Goal: Task Accomplishment & Management: Complete application form

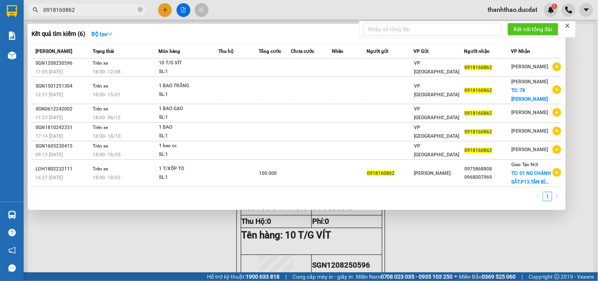
drag, startPoint x: 0, startPoint y: 0, endPoint x: 0, endPoint y: 56, distance: 56.4
click at [0, 36] on section "Kết quả tìm kiếm ( 6 ) Bộ lọc Mã ĐH Trạng thái Món hàng Thu hộ Tổng cước Chưa c…" at bounding box center [299, 140] width 598 height 281
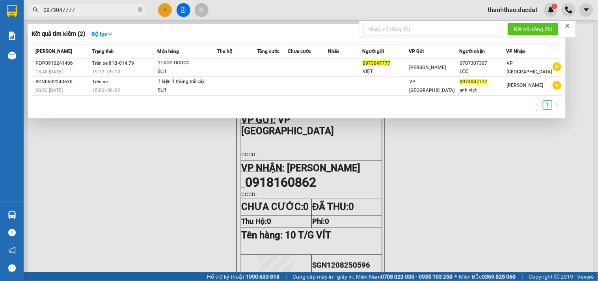
type input "0973047777"
click at [473, 143] on div at bounding box center [299, 140] width 598 height 281
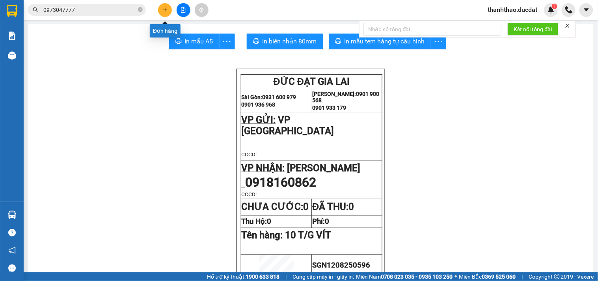
click at [163, 8] on icon "plus" at bounding box center [165, 10] width 6 height 6
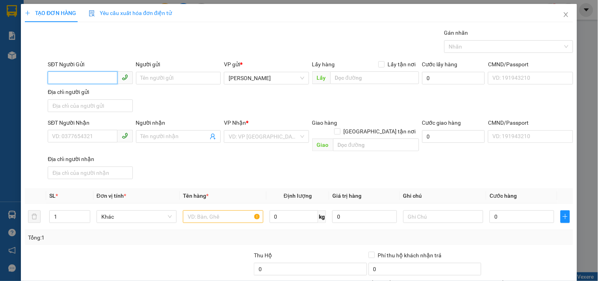
click at [104, 78] on input "SĐT Người Gửi" at bounding box center [82, 77] width 69 height 13
type input "0949651748"
click at [167, 80] on input "Người gửi" at bounding box center [178, 78] width 85 height 13
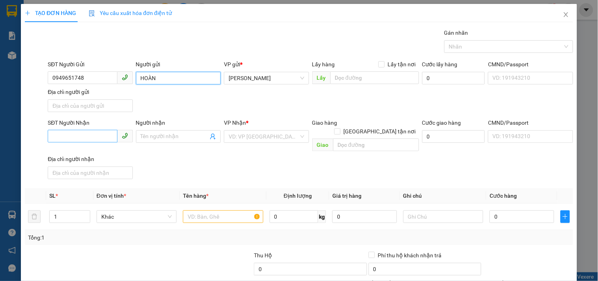
type input "HOÀN"
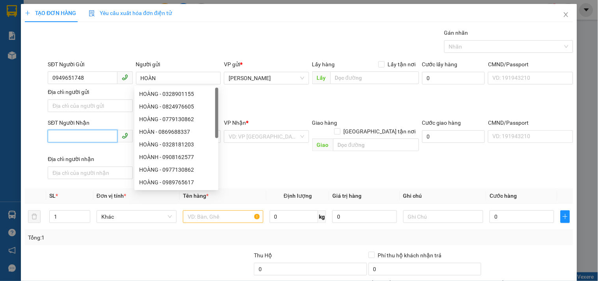
click at [64, 140] on input "SĐT Người Nhận" at bounding box center [82, 136] width 69 height 13
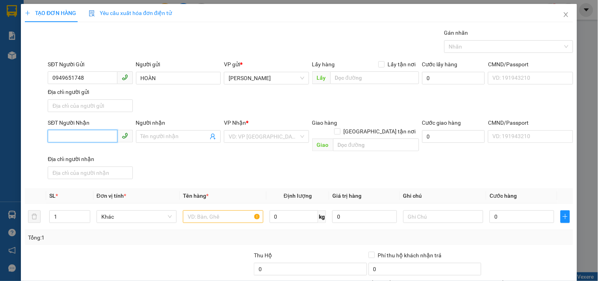
click at [91, 138] on input "SĐT Người Nhận" at bounding box center [82, 136] width 69 height 13
type input "0899991932"
click at [142, 135] on input "Người nhận" at bounding box center [174, 136] width 67 height 9
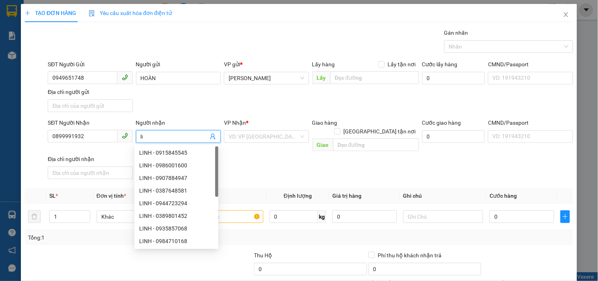
type input "l"
type input "LINH"
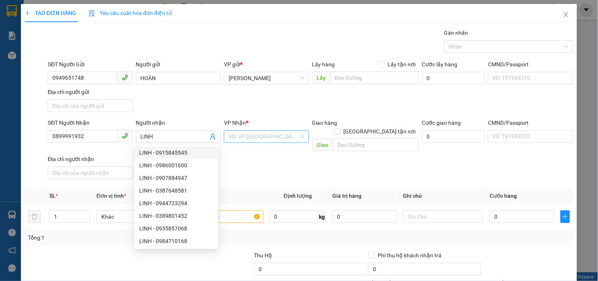
click at [249, 136] on input "search" at bounding box center [264, 136] width 70 height 12
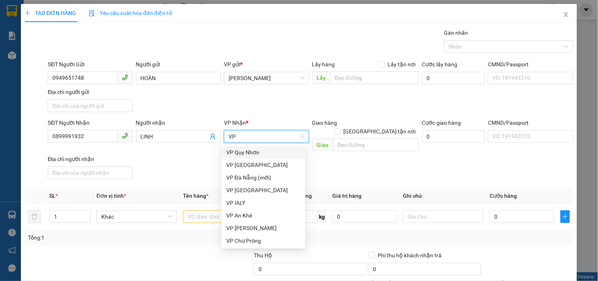
type input "V"
type input "GI"
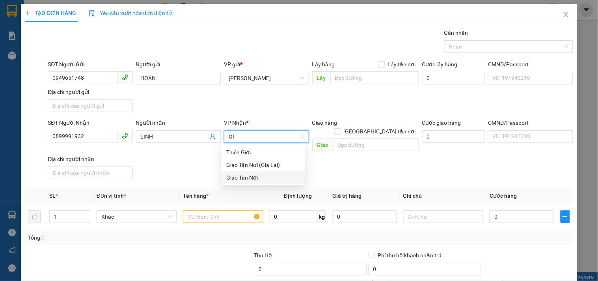
click at [241, 175] on div "Giao Tận Nơi" at bounding box center [263, 177] width 74 height 9
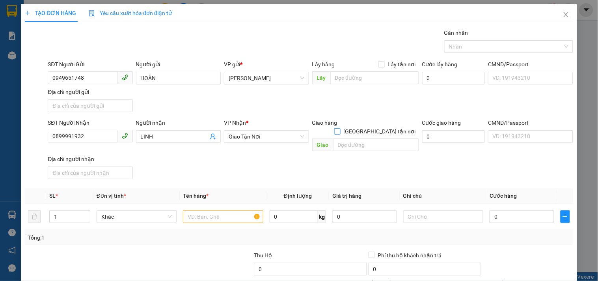
click at [340, 128] on input "[GEOGRAPHIC_DATA] tận nơi" at bounding box center [337, 131] width 6 height 6
checkbox input "true"
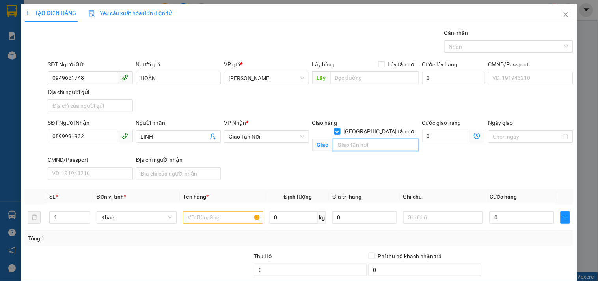
click at [364, 138] on input "text" at bounding box center [376, 144] width 86 height 13
type input "127 CAO ĐẠT.P1.Q5"
click at [205, 219] on input "text" at bounding box center [223, 217] width 80 height 13
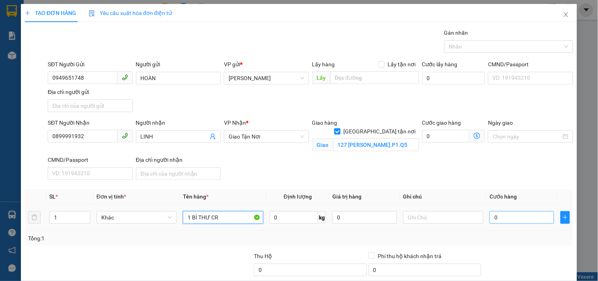
type input "1 BÌ THƯ CR"
type input "3"
type input "30"
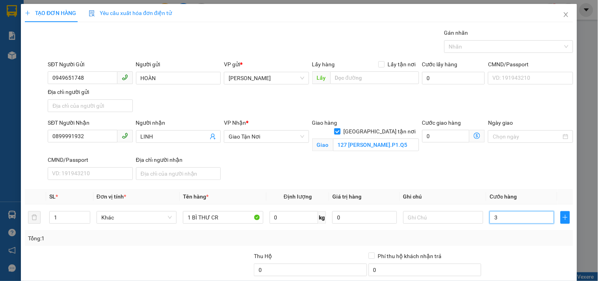
type input "30"
type input "30.000"
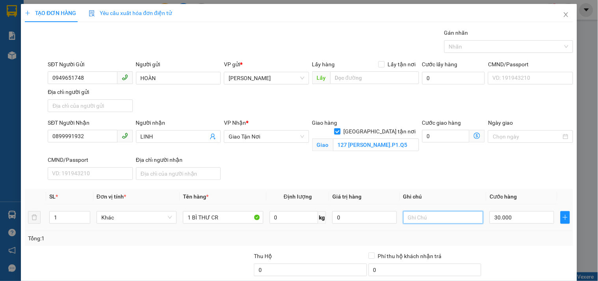
click at [422, 219] on input "text" at bounding box center [443, 217] width 80 height 13
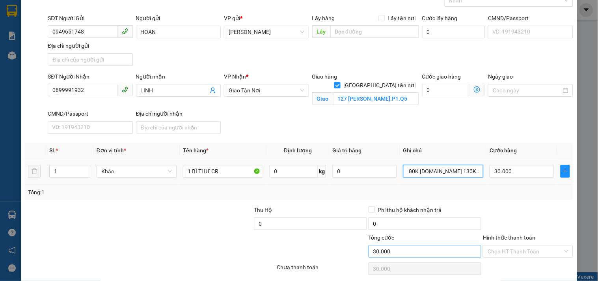
scroll to position [76, 0]
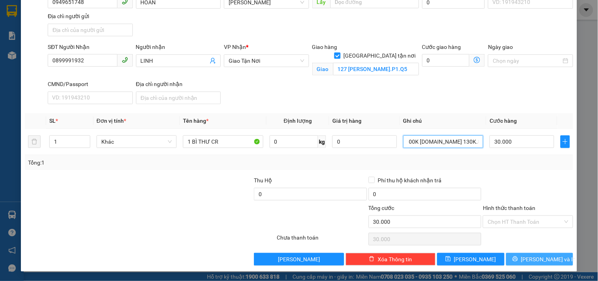
type input "GTN 100K CR.CK 130K.5390-70275"
click at [512, 259] on button "[PERSON_NAME] và In" at bounding box center [539, 259] width 67 height 13
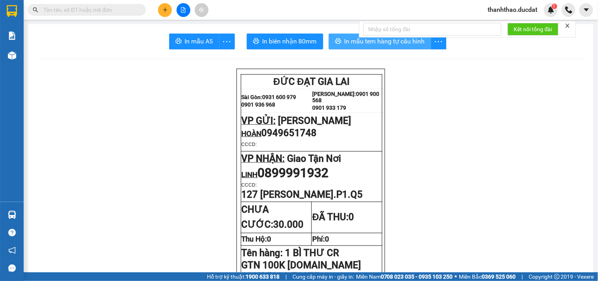
click at [349, 38] on span "In mẫu tem hàng tự cấu hình" at bounding box center [384, 41] width 80 height 10
click at [166, 10] on icon "plus" at bounding box center [165, 9] width 4 height 0
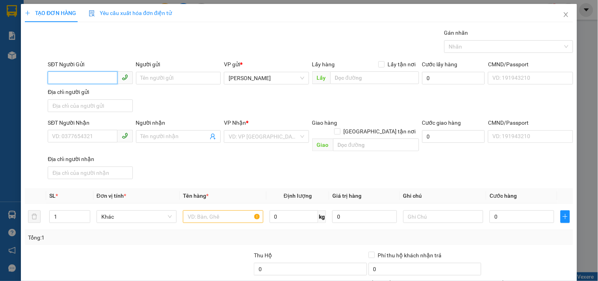
click at [110, 76] on input "SĐT Người Gửi" at bounding box center [82, 77] width 69 height 13
type input "0934758979"
drag, startPoint x: 154, startPoint y: 82, endPoint x: 150, endPoint y: 76, distance: 6.7
click at [154, 81] on input "Người gửi" at bounding box center [178, 78] width 85 height 13
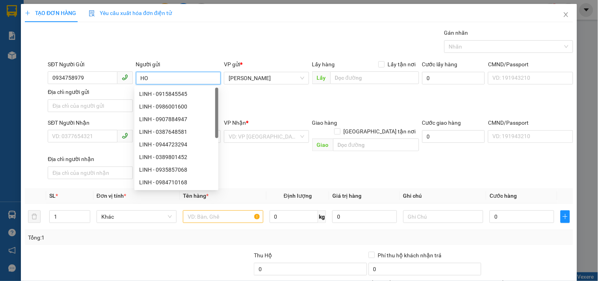
type input "H"
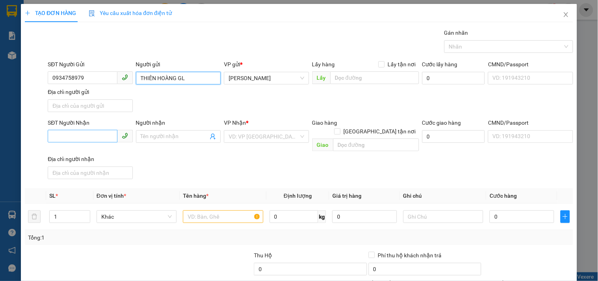
type input "THIÊN HOÀNG GL"
click at [106, 139] on input "SĐT Người Nhận" at bounding box center [82, 136] width 69 height 13
type input "0938313873"
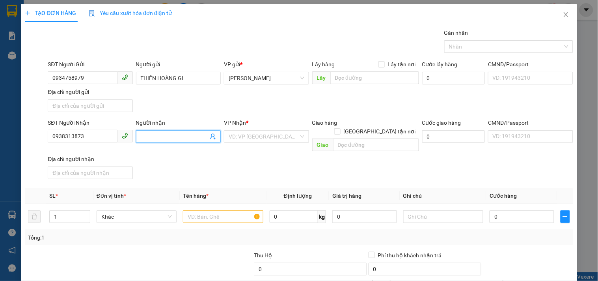
click at [179, 133] on input "Người nhận" at bounding box center [174, 136] width 67 height 9
type input "TIẾN"
click at [258, 135] on input "search" at bounding box center [264, 136] width 70 height 12
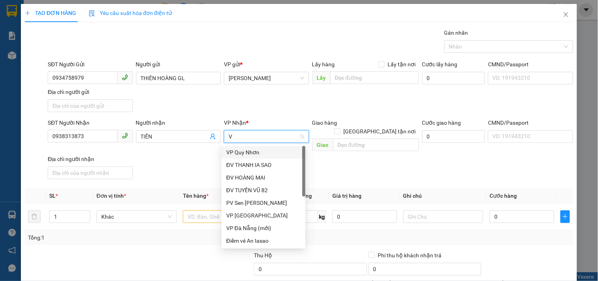
type input "VP"
click at [244, 165] on div "VP [GEOGRAPHIC_DATA]" at bounding box center [263, 164] width 74 height 9
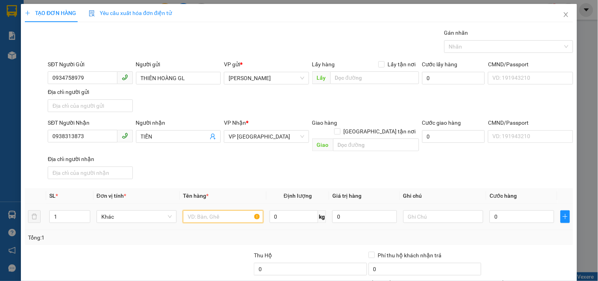
click at [226, 210] on input "text" at bounding box center [223, 216] width 80 height 13
type input "1 ỐNG GIẤY DÀI"
drag, startPoint x: 510, startPoint y: 207, endPoint x: 503, endPoint y: 207, distance: 6.7
click at [509, 210] on input "0" at bounding box center [521, 216] width 65 height 13
type input "4"
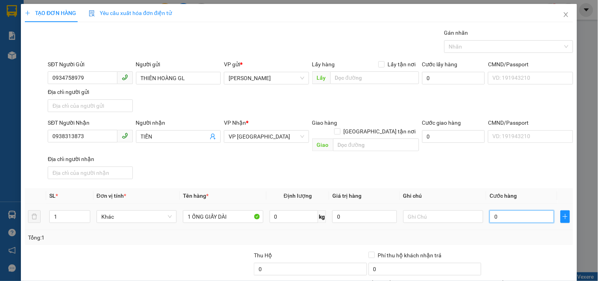
type input "4"
type input "40"
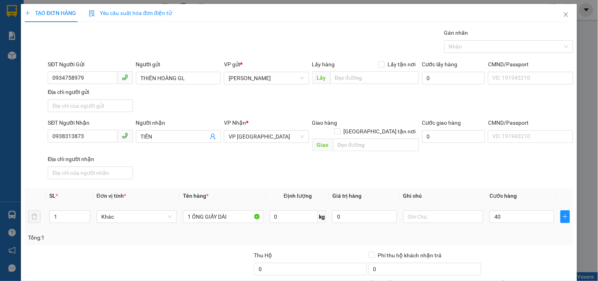
type input "40.000"
click at [516, 174] on div "Transit Pickup Surcharge Ids Transit Deliver Surcharge Ids Transit Deliver Surc…" at bounding box center [299, 184] width 548 height 312
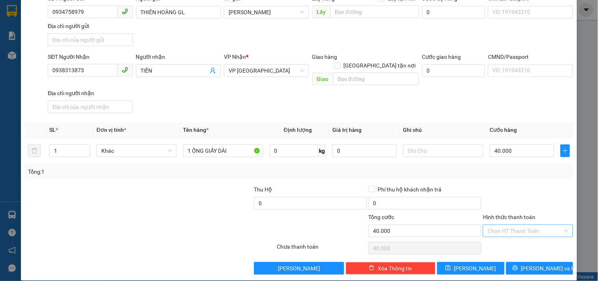
click at [513, 226] on input "Hình thức thanh toán" at bounding box center [524, 231] width 75 height 12
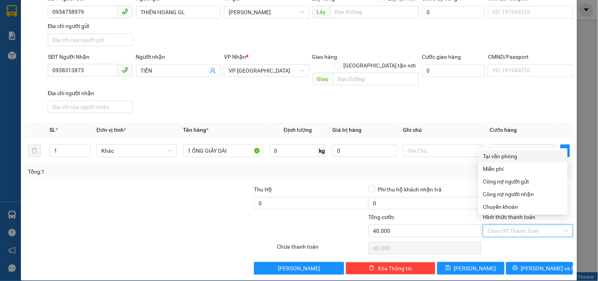
click at [513, 158] on div "Tại văn phòng" at bounding box center [523, 156] width 80 height 9
type input "0"
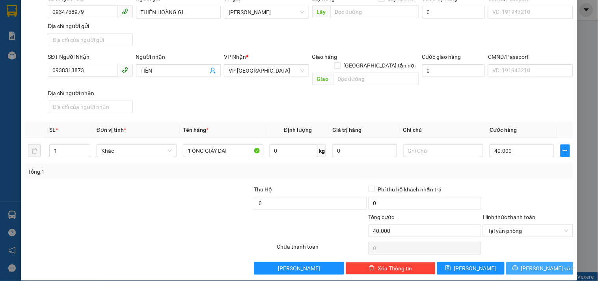
click at [513, 262] on button "[PERSON_NAME] và In" at bounding box center [539, 268] width 67 height 13
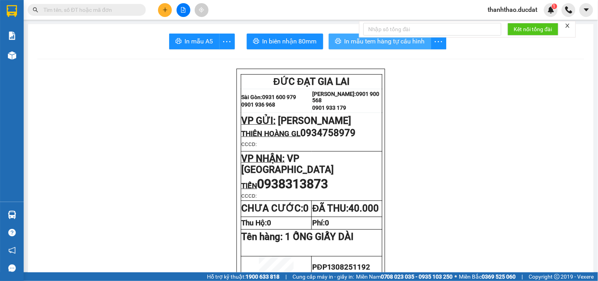
click at [338, 39] on button "In mẫu tem hàng tự cấu hình" at bounding box center [380, 41] width 102 height 16
click at [166, 9] on icon "plus" at bounding box center [165, 9] width 4 height 0
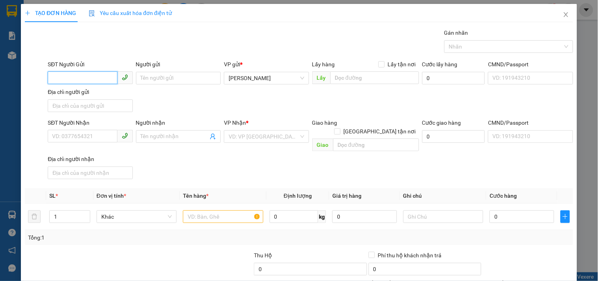
click at [91, 73] on input "SĐT Người Gửi" at bounding box center [82, 77] width 69 height 13
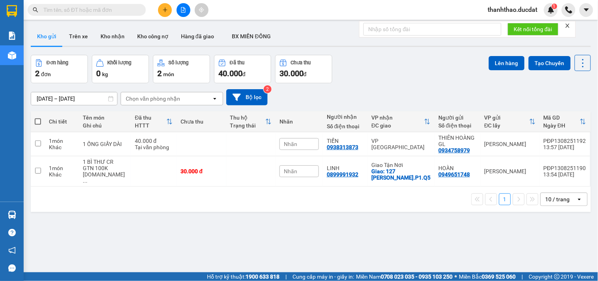
click at [547, 195] on div "10 / trang" at bounding box center [557, 199] width 24 height 8
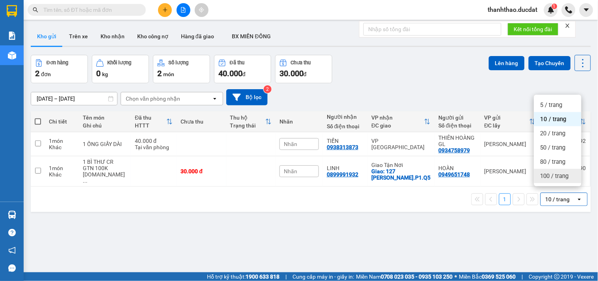
click at [548, 178] on span "100 / trang" at bounding box center [554, 176] width 28 height 8
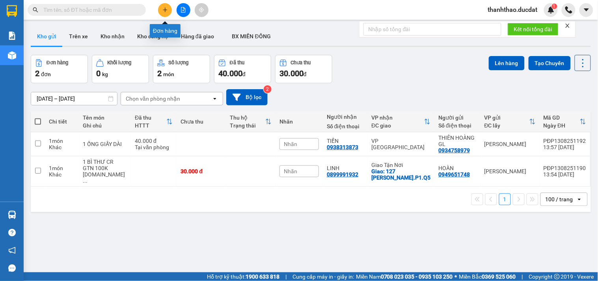
click at [160, 11] on button at bounding box center [165, 10] width 14 height 14
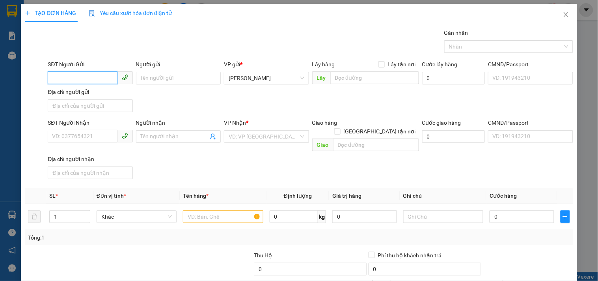
click at [83, 74] on input "SĐT Người Gửi" at bounding box center [82, 77] width 69 height 13
type input "0343087899"
click at [71, 93] on div "0343087899 - ÁNH" at bounding box center [89, 93] width 74 height 9
type input "ÁNH"
type input "0909076322"
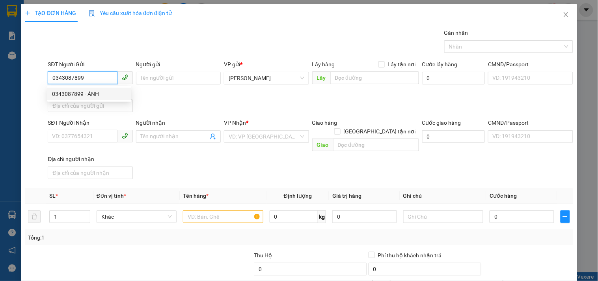
type input "LOAN"
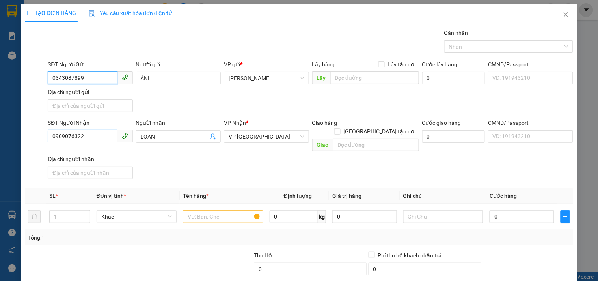
type input "0343087899"
drag, startPoint x: 98, startPoint y: 138, endPoint x: 1, endPoint y: 118, distance: 99.0
click at [0, 119] on div "TẠO ĐƠN HÀNG Yêu cầu xuất hóa đơn điện tử Transit Pickup Surcharge Ids Transit …" at bounding box center [299, 140] width 598 height 281
type input "0905301670"
drag, startPoint x: 192, startPoint y: 138, endPoint x: 0, endPoint y: 128, distance: 192.2
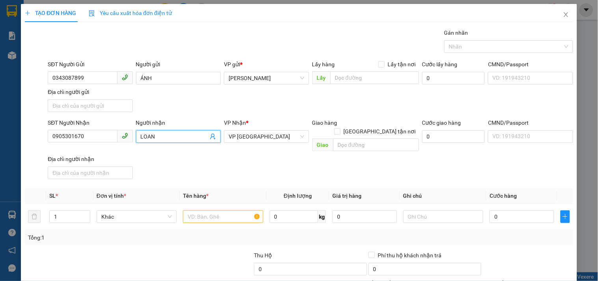
click at [0, 129] on div "TẠO ĐƠN HÀNG Yêu cầu xuất hóa đơn điện tử Transit Pickup Surcharge Ids Transit …" at bounding box center [299, 140] width 598 height 281
type input "y"
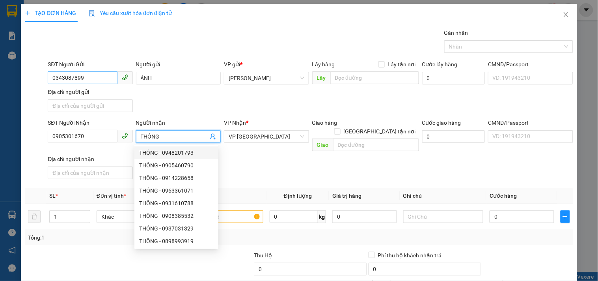
type input "THÔNG"
drag, startPoint x: 92, startPoint y: 79, endPoint x: 0, endPoint y: 93, distance: 93.3
click at [0, 95] on div "TẠO ĐƠN HÀNG Yêu cầu xuất hóa đơn điện tử Transit Pickup Surcharge Ids Transit …" at bounding box center [299, 140] width 598 height 281
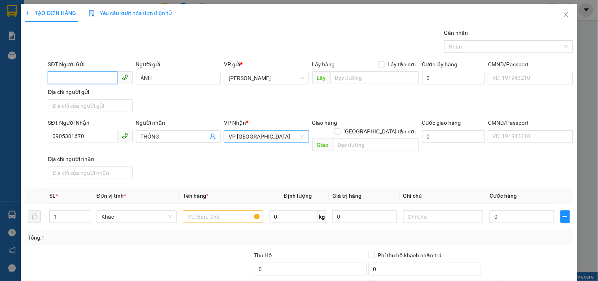
click at [251, 140] on span "VP [GEOGRAPHIC_DATA]" at bounding box center [266, 136] width 75 height 12
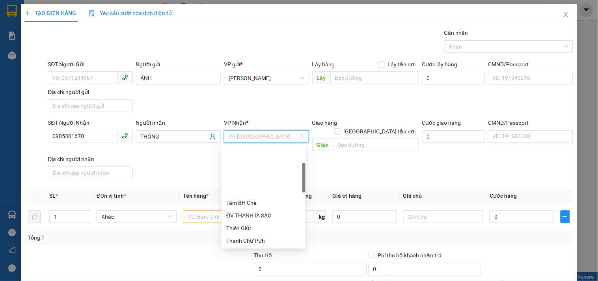
scroll to position [63, 0]
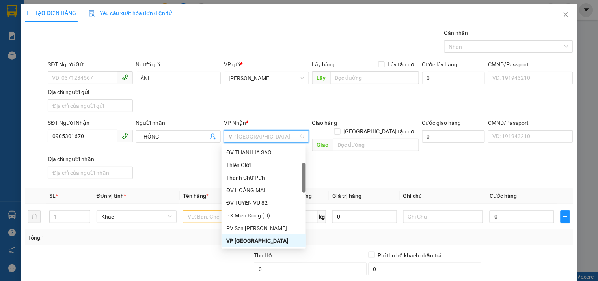
type input "VP"
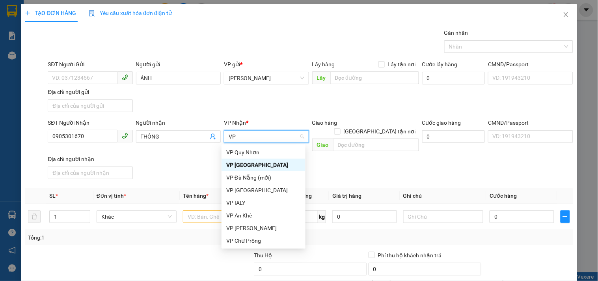
scroll to position [0, 0]
click at [253, 191] on div "VP [GEOGRAPHIC_DATA]" at bounding box center [263, 190] width 74 height 9
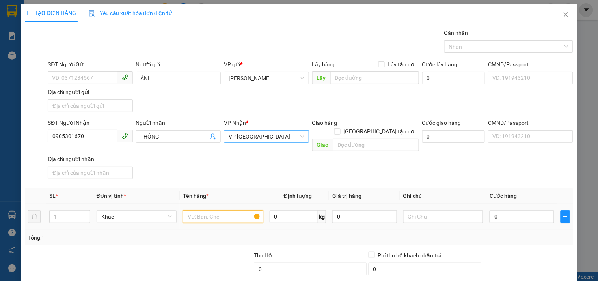
drag, startPoint x: 196, startPoint y: 209, endPoint x: 187, endPoint y: 203, distance: 11.0
click at [195, 210] on input "text" at bounding box center [223, 216] width 80 height 13
type input "1 T/GIẤY T.CÂY"
type input "5"
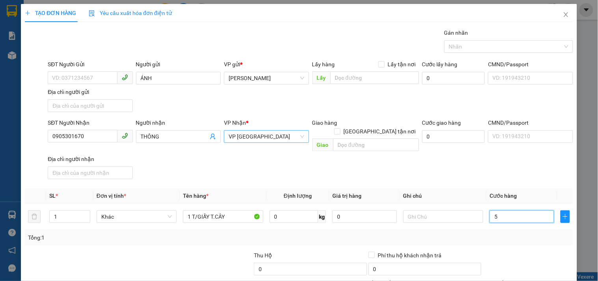
type input "5"
type input "50"
type input "50.000"
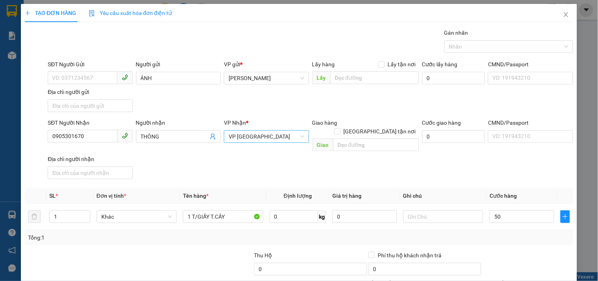
type input "50.000"
click at [513, 171] on div "SĐT Người Nhận 0905301670 Người nhận THÔNG VP Nhận * VP [GEOGRAPHIC_DATA] Giao …" at bounding box center [310, 150] width 528 height 64
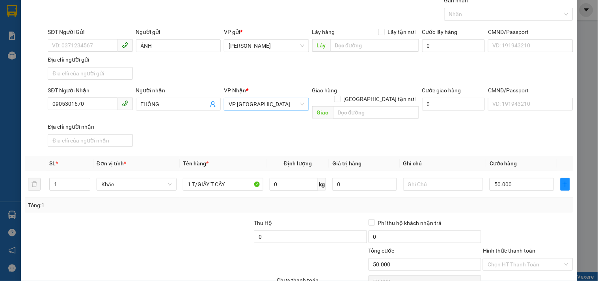
scroll to position [66, 0]
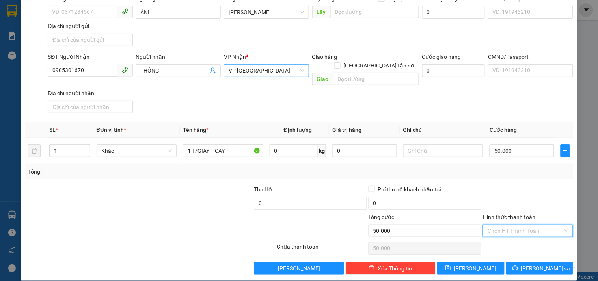
drag, startPoint x: 519, startPoint y: 219, endPoint x: 515, endPoint y: 167, distance: 52.6
click at [519, 214] on div "Transit Pickup Surcharge Ids Transit Deliver Surcharge Ids Transit Deliver Surc…" at bounding box center [299, 119] width 548 height 312
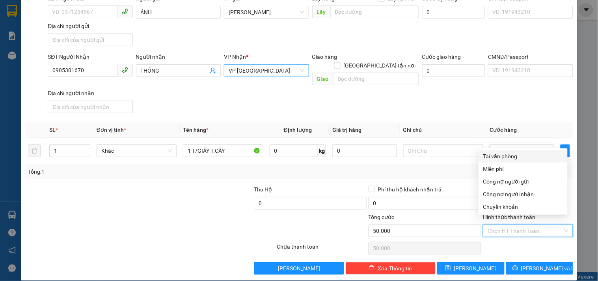
click at [515, 153] on div "Tại văn phòng" at bounding box center [523, 156] width 80 height 9
type input "0"
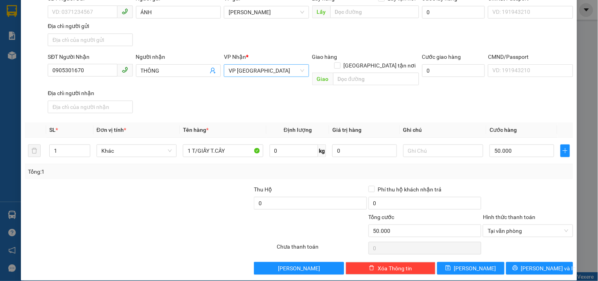
click at [526, 251] on div "Transit Pickup Surcharge Ids Transit Deliver Surcharge Ids Transit Deliver Surc…" at bounding box center [299, 119] width 548 height 312
click at [526, 264] on span "[PERSON_NAME] và In" at bounding box center [548, 268] width 55 height 9
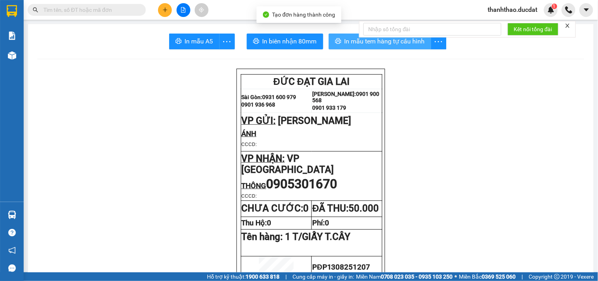
click at [347, 37] on span "In mẫu tem hàng tự cấu hình" at bounding box center [384, 41] width 80 height 10
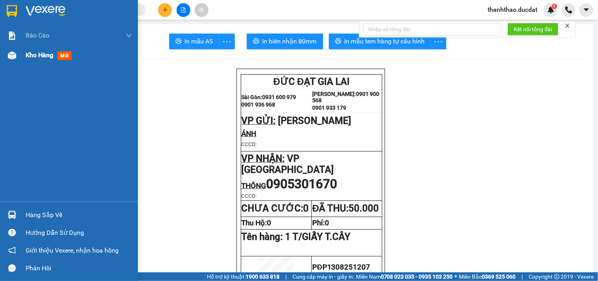
click at [32, 56] on span "Kho hàng" at bounding box center [40, 54] width 28 height 7
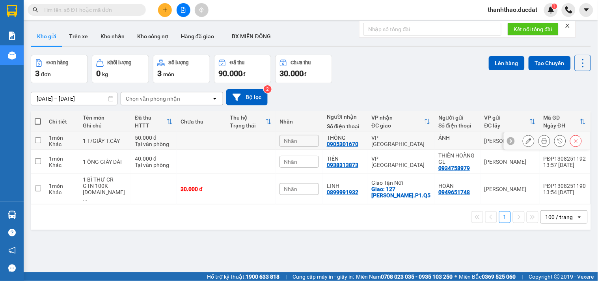
click at [526, 143] on icon at bounding box center [529, 141] width 6 height 6
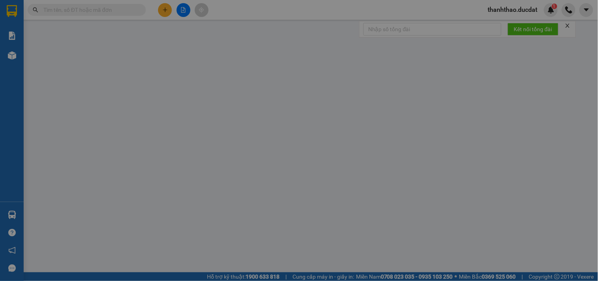
type input "ÁNH"
type input "0905301670"
type input "THÔNG"
type input "50.000"
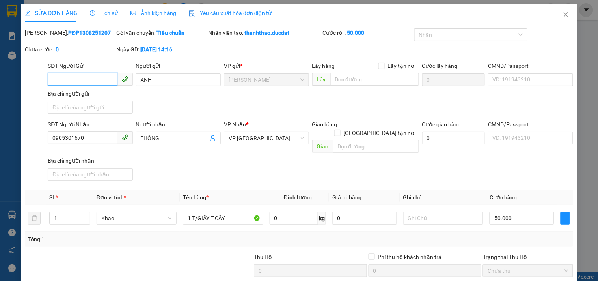
click at [58, 79] on input "SĐT Người Gửi" at bounding box center [82, 79] width 69 height 13
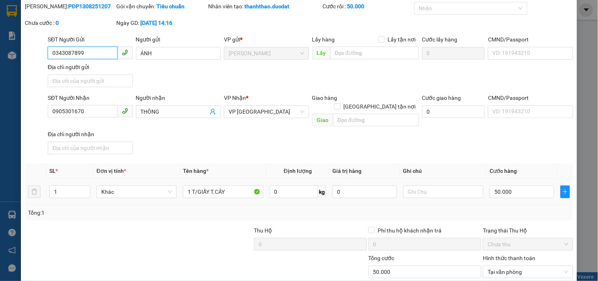
scroll to position [68, 0]
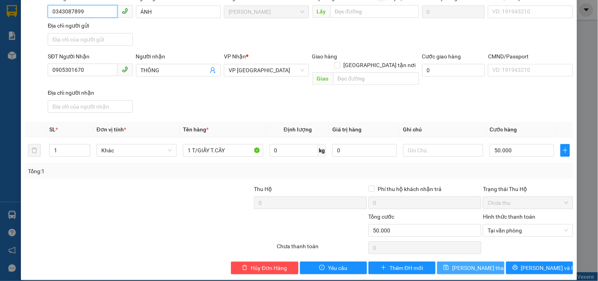
type input "0343087899"
click at [464, 263] on span "[PERSON_NAME] thay đổi" at bounding box center [483, 267] width 63 height 9
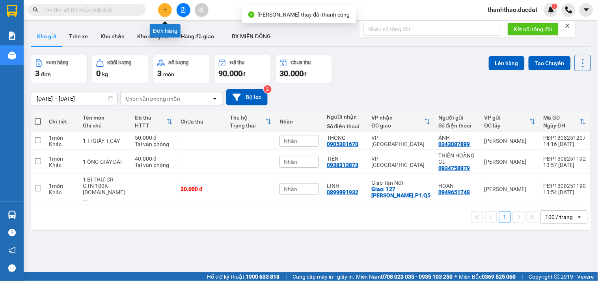
click at [165, 6] on button at bounding box center [165, 10] width 14 height 14
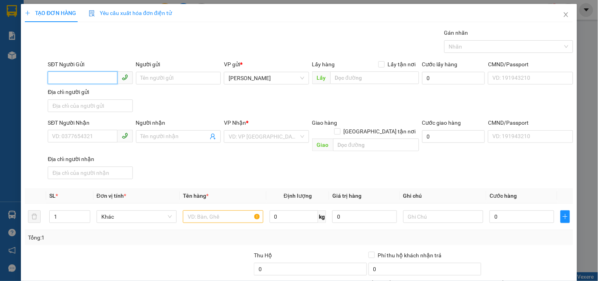
click at [87, 75] on input "SĐT Người Gửi" at bounding box center [82, 77] width 69 height 13
type input "0769966385"
drag, startPoint x: 68, startPoint y: 93, endPoint x: 87, endPoint y: 132, distance: 42.8
click at [68, 93] on div "0769966385" at bounding box center [89, 93] width 74 height 9
type input "0349668171"
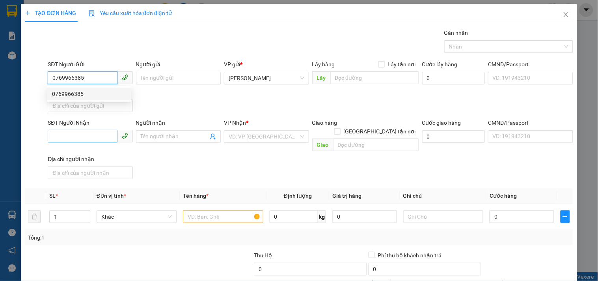
type input "HƯƠNG"
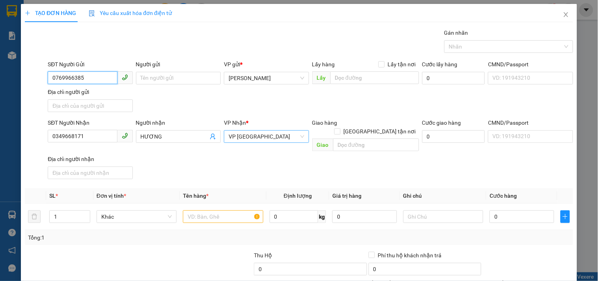
click at [247, 141] on span "VP [GEOGRAPHIC_DATA]" at bounding box center [266, 136] width 75 height 12
type input "0769966385"
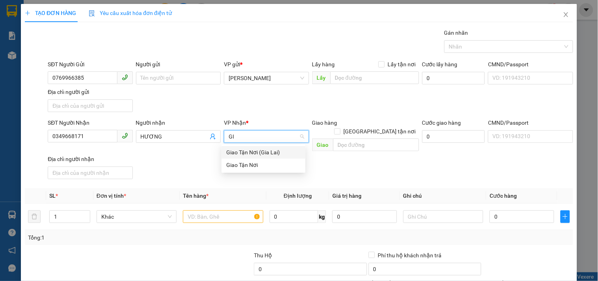
type input "GIA"
click at [262, 167] on div "Giao Tận Nơi" at bounding box center [263, 164] width 74 height 9
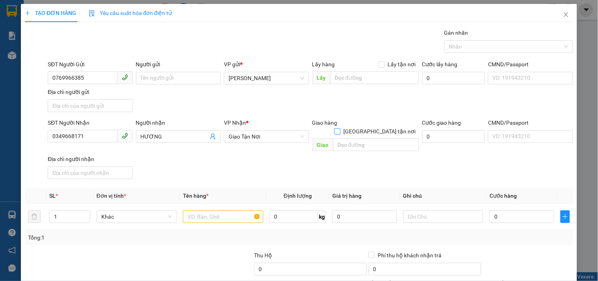
click at [340, 128] on input "[GEOGRAPHIC_DATA] tận nơi" at bounding box center [337, 131] width 6 height 6
checkbox input "true"
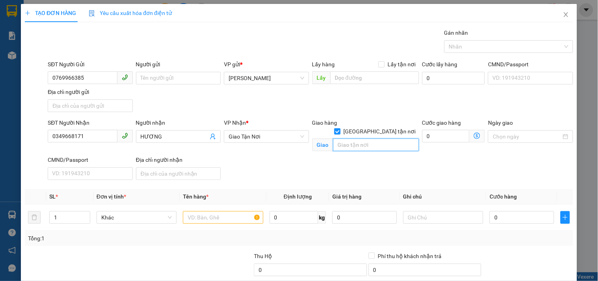
drag, startPoint x: 372, startPoint y: 140, endPoint x: 373, endPoint y: 131, distance: 8.3
click at [372, 139] on input "text" at bounding box center [376, 144] width 86 height 13
type input "93/6ĐG SƯ ĐOÀN 9.[GEOGRAPHIC_DATA] A.[GEOGRAPHIC_DATA]"
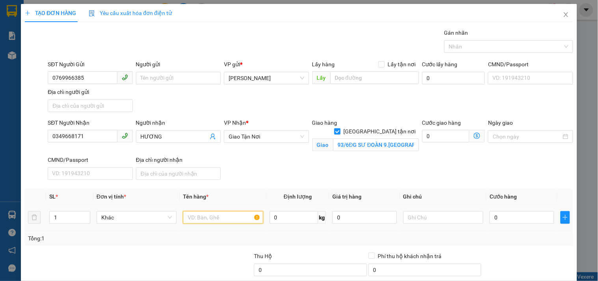
click at [223, 218] on input "text" at bounding box center [223, 217] width 80 height 13
type input "4 BAO"
click at [512, 212] on input "0" at bounding box center [521, 217] width 65 height 13
type input "3"
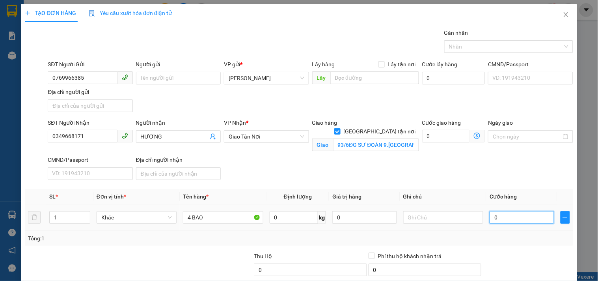
type input "3"
type input "32"
type input "320"
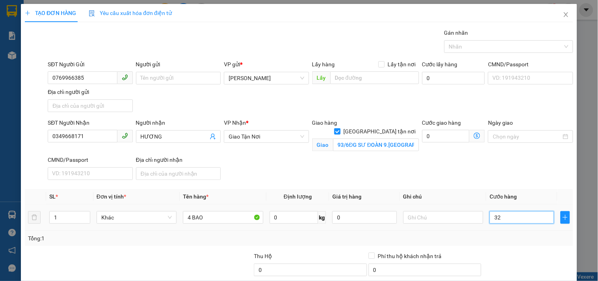
type input "320"
type input "320.000"
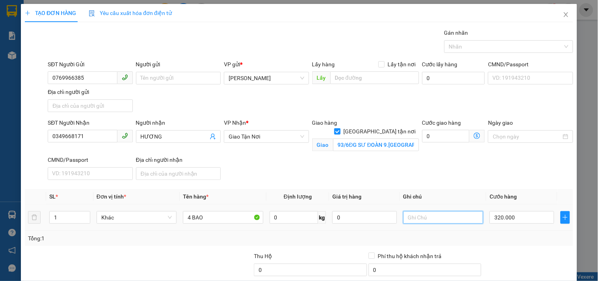
click at [456, 217] on input "text" at bounding box center [443, 217] width 80 height 13
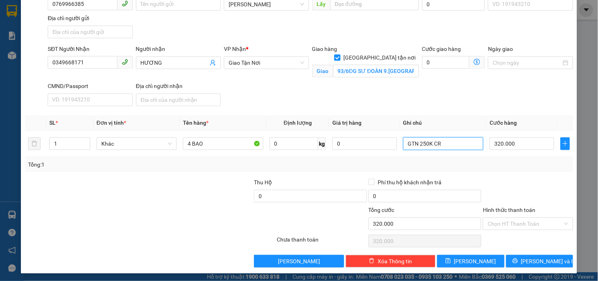
scroll to position [76, 0]
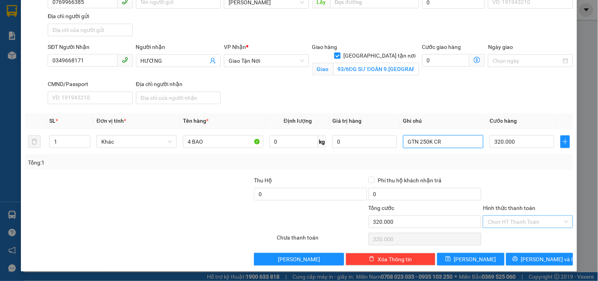
type input "GTN 250K CR"
drag, startPoint x: 528, startPoint y: 225, endPoint x: 514, endPoint y: 174, distance: 53.2
click at [526, 221] on input "Hình thức thanh toán" at bounding box center [524, 222] width 75 height 12
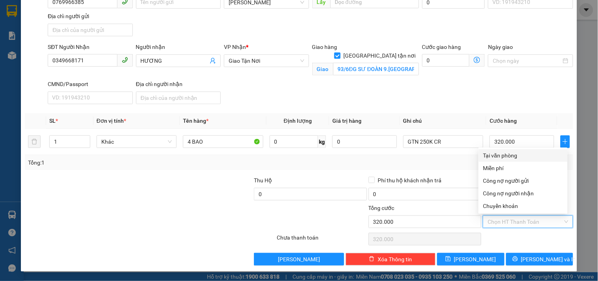
click at [509, 156] on div "Tại văn phòng" at bounding box center [523, 155] width 80 height 9
type input "0"
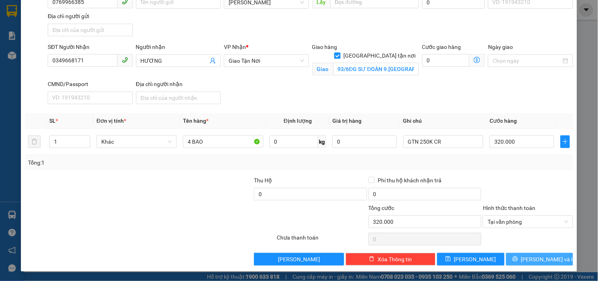
click at [532, 260] on span "[PERSON_NAME] và In" at bounding box center [548, 259] width 55 height 9
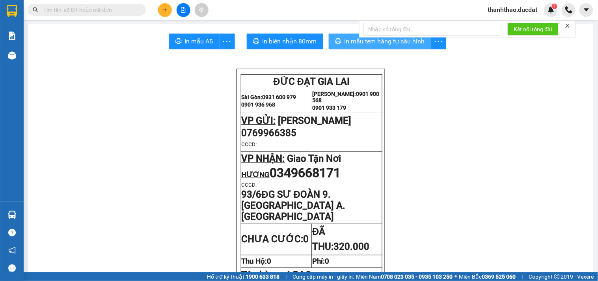
click at [344, 43] on span "In mẫu tem hàng tự cấu hình" at bounding box center [384, 41] width 80 height 10
click at [168, 13] on button at bounding box center [165, 10] width 14 height 14
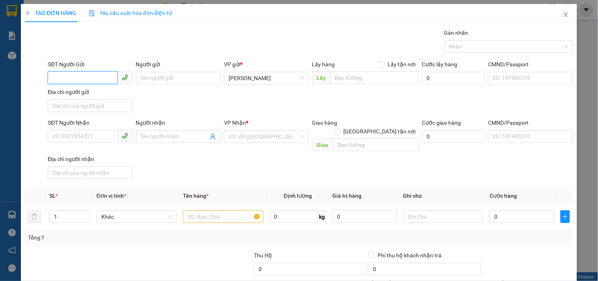
drag, startPoint x: 86, startPoint y: 80, endPoint x: 85, endPoint y: 72, distance: 7.9
click at [86, 77] on input "SĐT Người Gửi" at bounding box center [82, 77] width 69 height 13
type input "0918877827"
click at [81, 93] on div "0918877827" at bounding box center [89, 93] width 74 height 9
type input "0909797476"
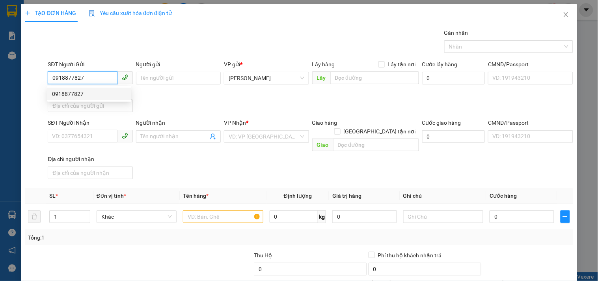
checkbox input "true"
type input "59 ĐƯỜNG SỐ 7, [GEOGRAPHIC_DATA]"
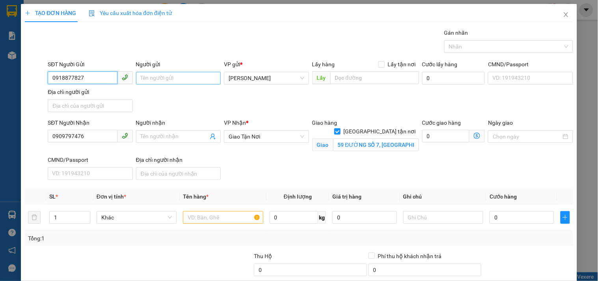
type input "0918877827"
click at [173, 72] on input "Người gửi" at bounding box center [178, 78] width 85 height 13
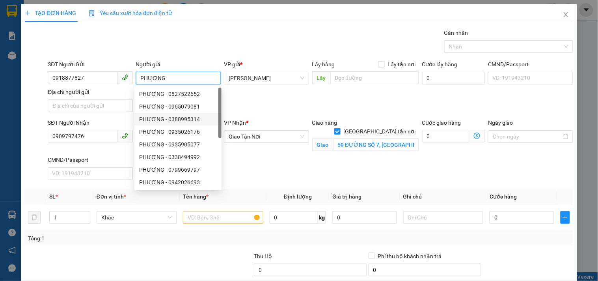
click at [89, 143] on span "0909797476" at bounding box center [90, 136] width 85 height 13
type input "PHƯƠNG"
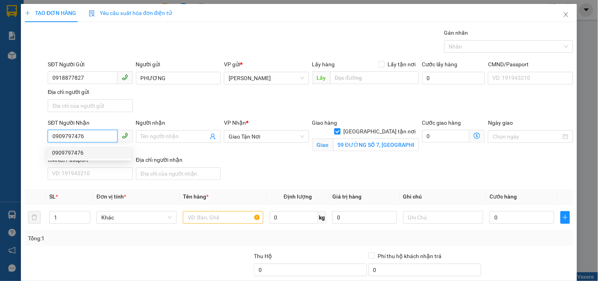
click at [92, 134] on input "0909797476" at bounding box center [82, 136] width 69 height 13
drag, startPoint x: 99, startPoint y: 129, endPoint x: 0, endPoint y: 144, distance: 100.0
click at [0, 145] on div "TẠO ĐƠN HÀNG Yêu cầu xuất hóa đơn điện tử Transit Pickup Surcharge Ids Transit …" at bounding box center [299, 140] width 598 height 281
type input "0762539615"
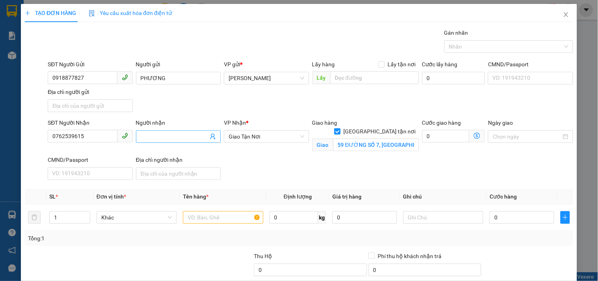
click at [160, 134] on input "Người nhận" at bounding box center [174, 136] width 67 height 9
drag, startPoint x: 270, startPoint y: 133, endPoint x: 270, endPoint y: 139, distance: 5.9
click at [270, 136] on span "Giao Tận Nơi" at bounding box center [266, 136] width 75 height 12
type input "RÔN"
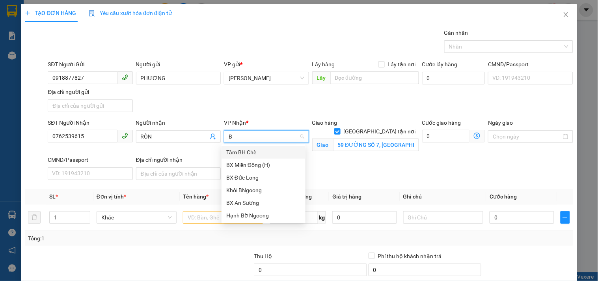
type input "BX"
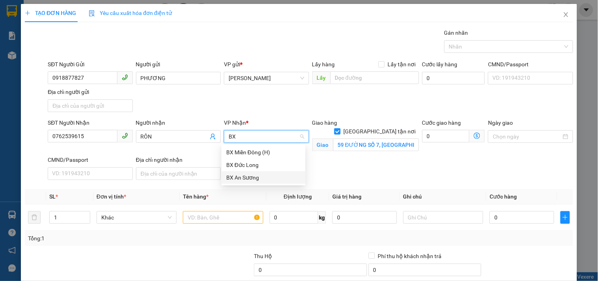
drag, startPoint x: 260, startPoint y: 182, endPoint x: 361, endPoint y: 141, distance: 108.7
click at [260, 182] on div "BX An Sương" at bounding box center [263, 177] width 84 height 13
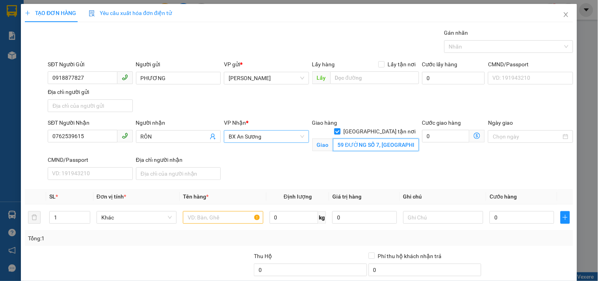
click at [365, 138] on input "59 ĐƯỜNG SỐ 7, [GEOGRAPHIC_DATA]" at bounding box center [376, 144] width 86 height 13
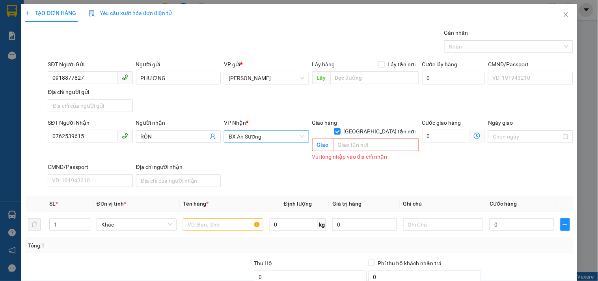
click at [340, 128] on input "[GEOGRAPHIC_DATA] tận nơi" at bounding box center [337, 131] width 6 height 6
checkbox input "false"
click at [221, 218] on input "text" at bounding box center [223, 224] width 80 height 13
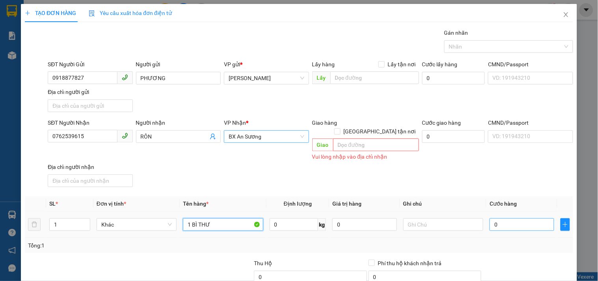
type input "1 BÌ THƯ"
drag, startPoint x: 498, startPoint y: 218, endPoint x: 475, endPoint y: 225, distance: 24.5
click at [498, 218] on input "0" at bounding box center [521, 224] width 65 height 13
type input "3"
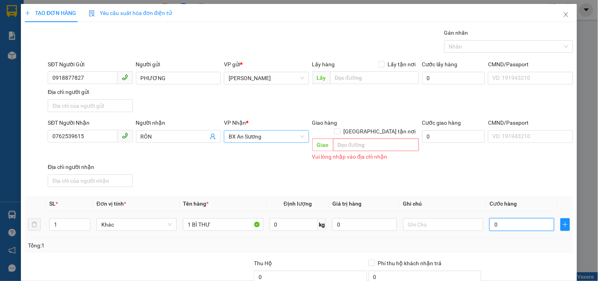
type input "3"
type input "30"
type input "30.000"
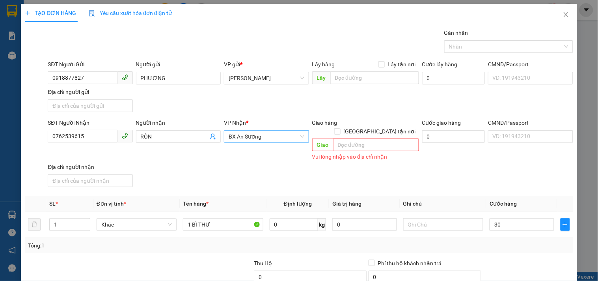
type input "30.000"
click at [475, 196] on th "Ghi chú" at bounding box center [443, 203] width 86 height 15
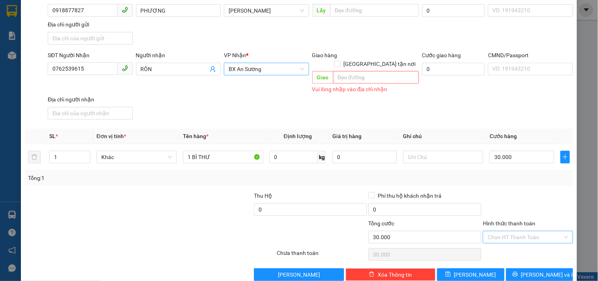
scroll to position [74, 0]
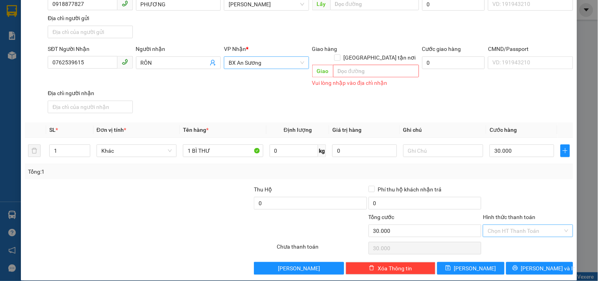
click at [497, 225] on input "Hình thức thanh toán" at bounding box center [524, 231] width 75 height 12
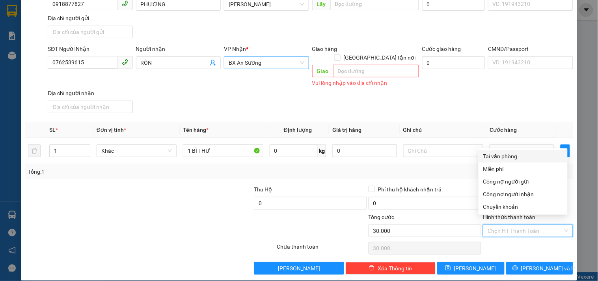
click at [501, 154] on div "Tại văn phòng" at bounding box center [523, 156] width 80 height 9
type input "0"
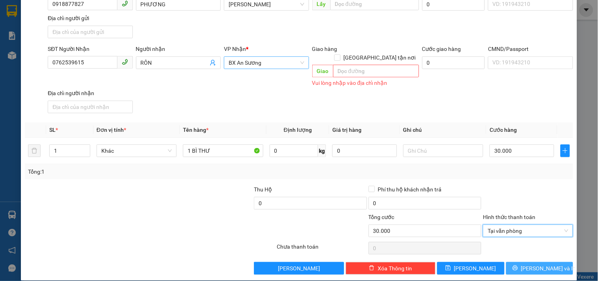
click at [518, 265] on icon "printer" at bounding box center [515, 268] width 6 height 6
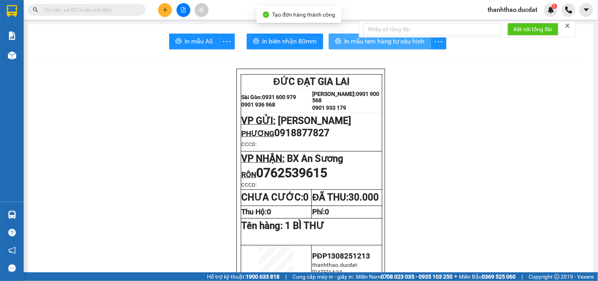
click at [359, 46] on span "In mẫu tem hàng tự cấu hình" at bounding box center [384, 41] width 80 height 10
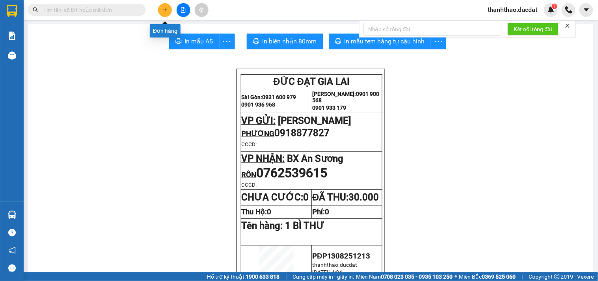
click at [160, 10] on button at bounding box center [165, 10] width 14 height 14
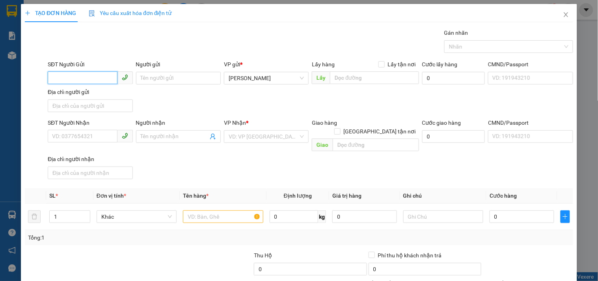
click at [93, 78] on input "SĐT Người Gửi" at bounding box center [82, 77] width 69 height 13
type input "0984939279"
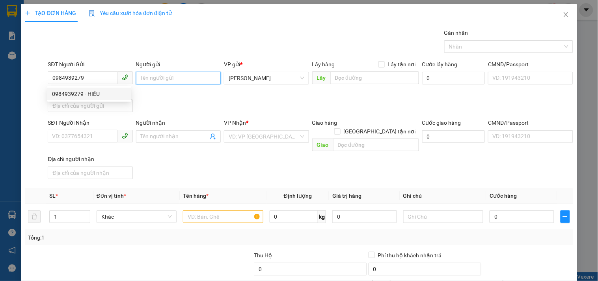
click at [157, 77] on input "Người gửi" at bounding box center [178, 78] width 85 height 13
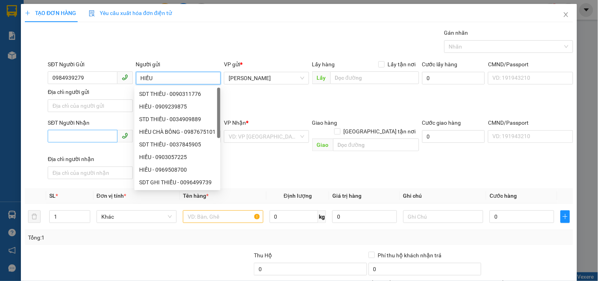
type input "HIẾU"
click at [97, 130] on input "SĐT Người Nhận" at bounding box center [82, 136] width 69 height 13
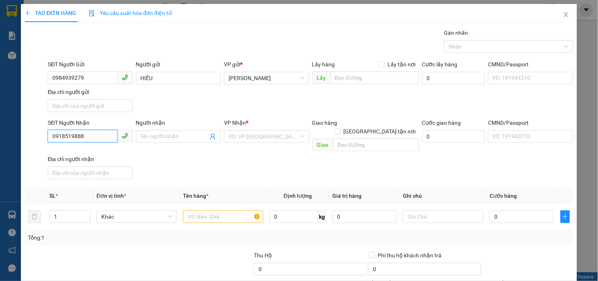
type input "0918519888"
click at [178, 125] on div "Người nhận" at bounding box center [178, 122] width 85 height 9
click at [178, 132] on input "Người nhận" at bounding box center [174, 136] width 67 height 9
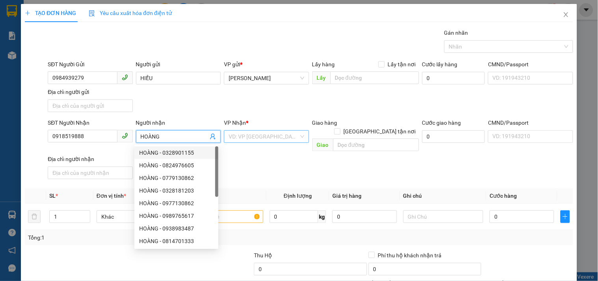
type input "HOÀNG"
click at [257, 140] on input "search" at bounding box center [264, 136] width 70 height 12
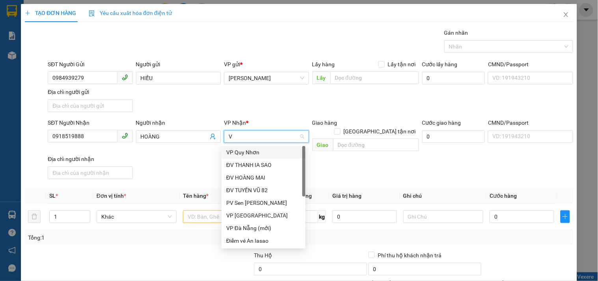
type input "VP"
click at [243, 163] on div "VP [GEOGRAPHIC_DATA]" at bounding box center [263, 164] width 74 height 9
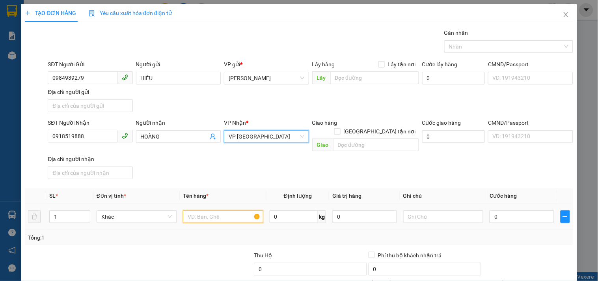
click at [225, 210] on input "text" at bounding box center [223, 216] width 80 height 13
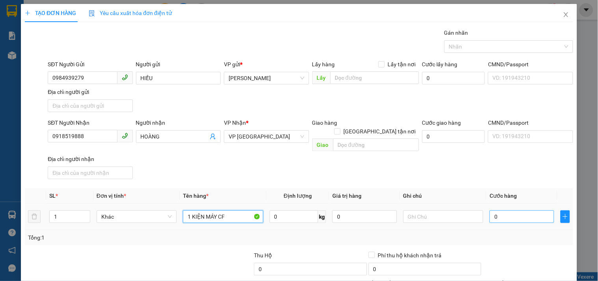
type input "1 KIỆN MÁY CF"
click at [495, 212] on input "0" at bounding box center [521, 216] width 65 height 13
type input "2"
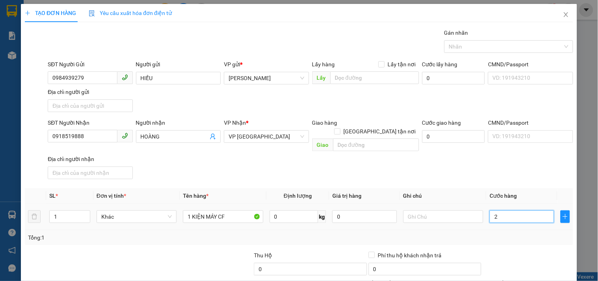
type input "20"
type input "200"
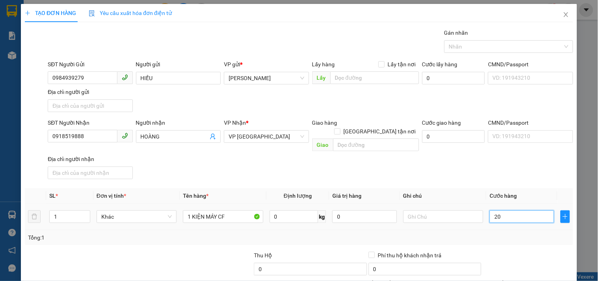
type input "200"
type input "200.000"
click at [438, 211] on input "text" at bounding box center [443, 216] width 80 height 13
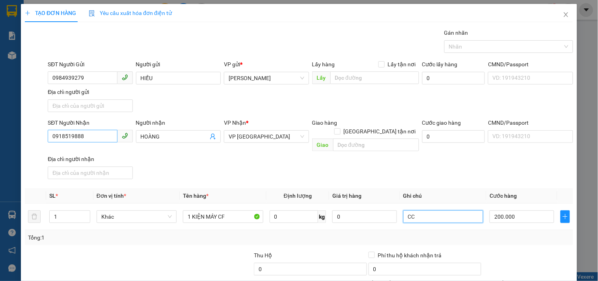
type input "CC"
click at [80, 132] on input "0918519888" at bounding box center [82, 136] width 69 height 13
click at [80, 133] on input "0918519888" at bounding box center [82, 136] width 69 height 13
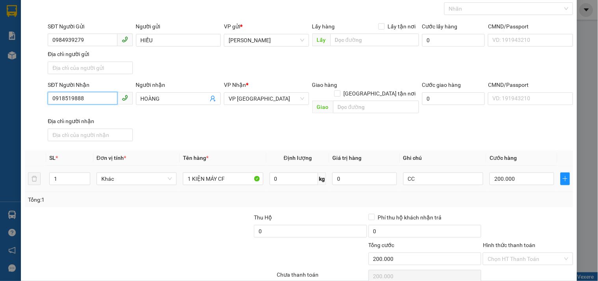
scroll to position [66, 0]
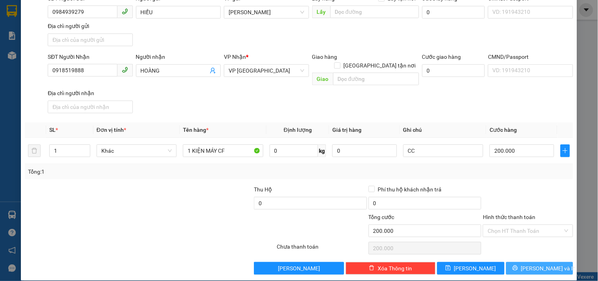
click at [506, 262] on button "[PERSON_NAME] và In" at bounding box center [539, 268] width 67 height 13
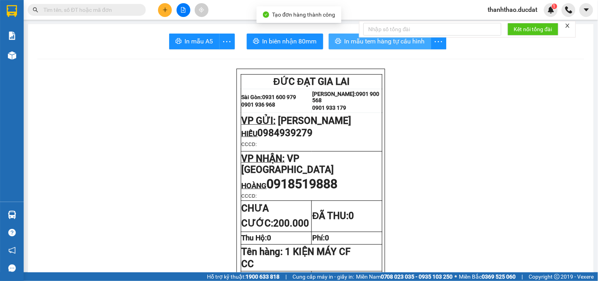
click at [347, 40] on span "In mẫu tem hàng tự cấu hình" at bounding box center [384, 41] width 80 height 10
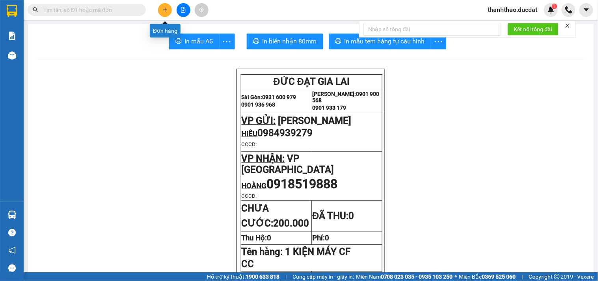
click at [166, 8] on icon "plus" at bounding box center [165, 10] width 6 height 6
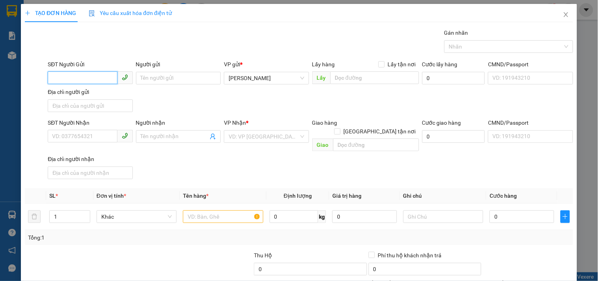
drag, startPoint x: 65, startPoint y: 78, endPoint x: 60, endPoint y: 76, distance: 5.3
click at [65, 77] on input "SĐT Người Gửi" at bounding box center [82, 77] width 69 height 13
type input "0905141346"
click at [68, 93] on div "0905141346 - TUẤN" at bounding box center [89, 93] width 74 height 9
type input "TUẤN"
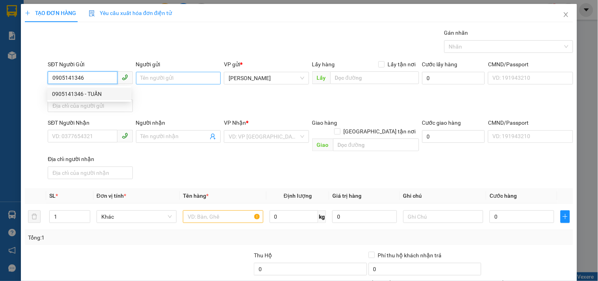
type input "0906301140"
type input "THÀNH LONG"
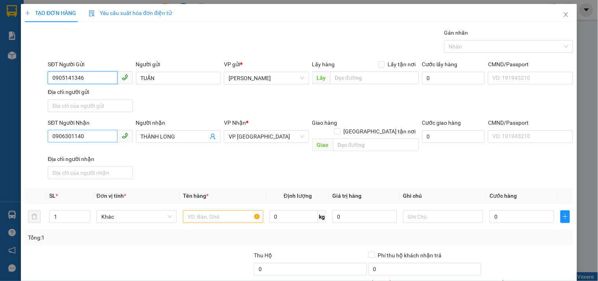
type input "0905141346"
click at [93, 141] on input "0906301140" at bounding box center [82, 136] width 69 height 13
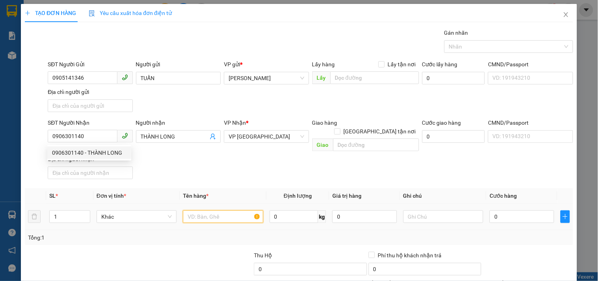
drag, startPoint x: 194, startPoint y: 209, endPoint x: 190, endPoint y: 208, distance: 4.5
click at [195, 210] on input "text" at bounding box center [223, 216] width 80 height 13
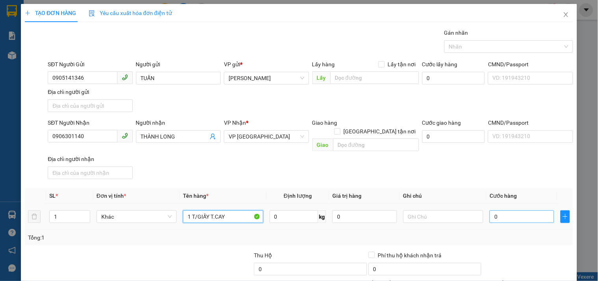
type input "1 T/GIẤY T.CAY"
click at [531, 210] on input "0" at bounding box center [521, 216] width 65 height 13
type input "4"
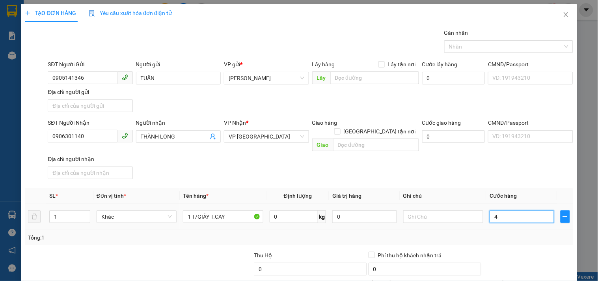
type input "40"
type input "40.000"
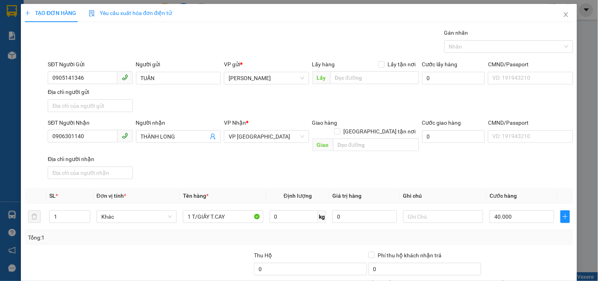
click at [526, 179] on div "Transit Pickup Surcharge Ids Transit Deliver Surcharge Ids Transit Deliver Surc…" at bounding box center [299, 184] width 548 height 312
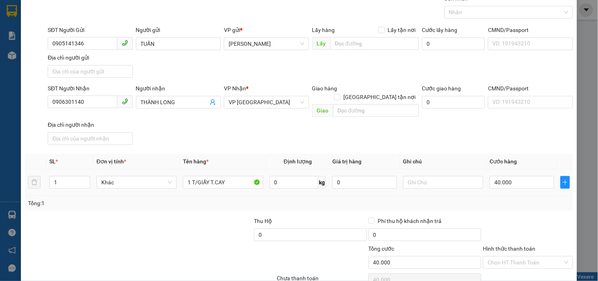
scroll to position [66, 0]
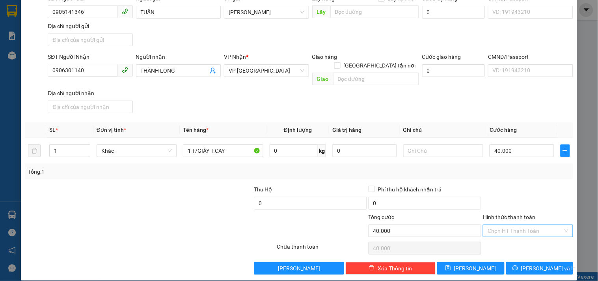
click at [517, 225] on input "Hình thức thanh toán" at bounding box center [524, 231] width 75 height 12
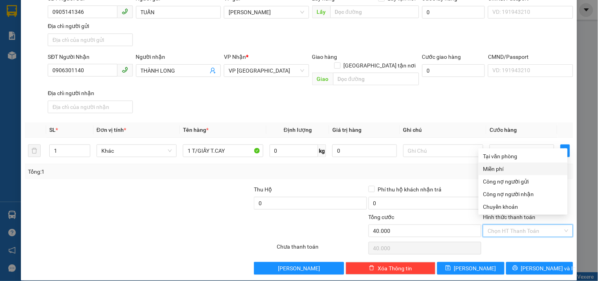
click at [506, 156] on div "Tại văn phòng" at bounding box center [523, 156] width 80 height 9
type input "0"
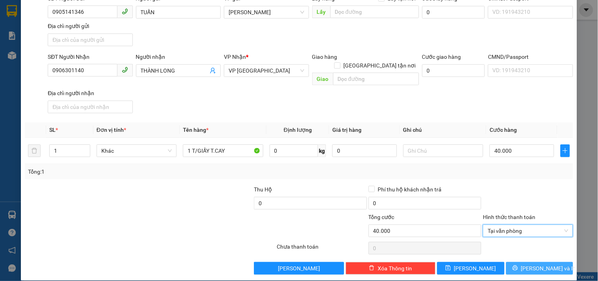
click at [519, 263] on button "[PERSON_NAME] và In" at bounding box center [539, 268] width 67 height 13
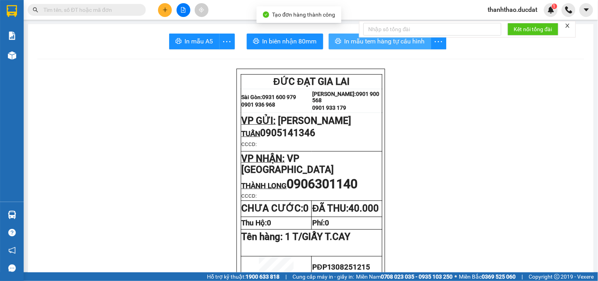
click at [341, 47] on button "In mẫu tem hàng tự cấu hình" at bounding box center [380, 41] width 102 height 16
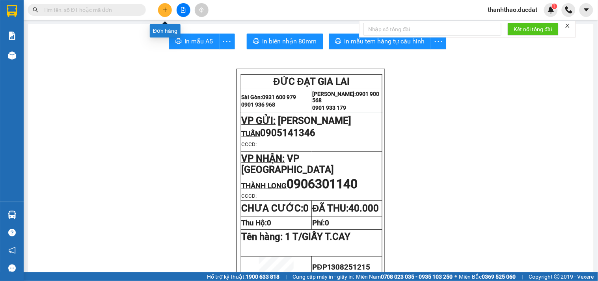
click at [167, 8] on icon "plus" at bounding box center [165, 10] width 6 height 6
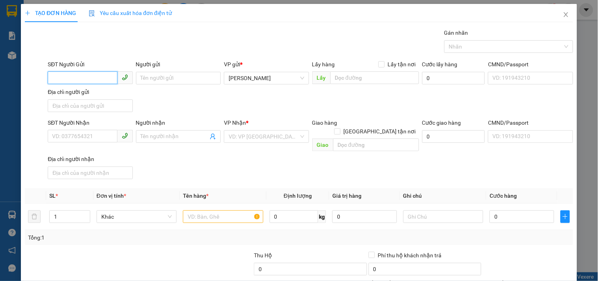
click at [64, 77] on input "SĐT Người Gửi" at bounding box center [82, 77] width 69 height 13
type input "0943357467"
click at [79, 93] on div "0943357467" at bounding box center [89, 93] width 74 height 9
type input "0332607332"
type input "LỆ"
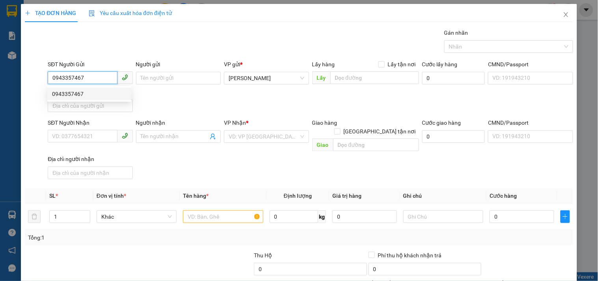
type input "NGÃ 3 TAM XUÂN TAM KỲ"
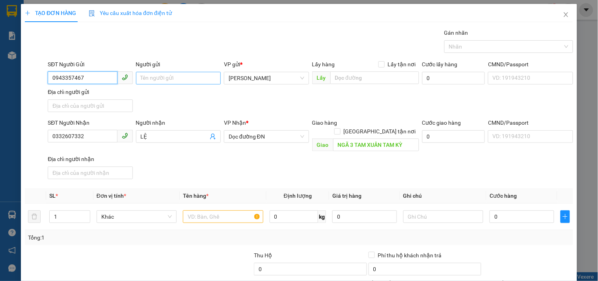
type input "0943357467"
click at [189, 74] on input "Người gửi" at bounding box center [178, 78] width 85 height 13
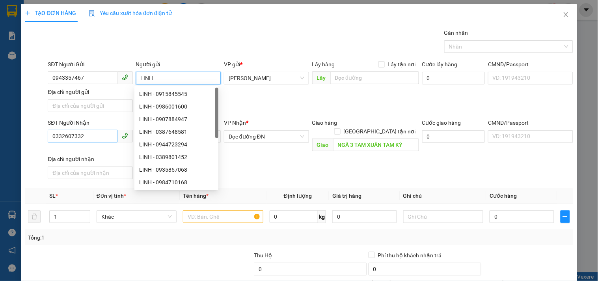
type input "LINH"
drag, startPoint x: 95, startPoint y: 140, endPoint x: 0, endPoint y: 167, distance: 98.7
click at [0, 167] on div "TẠO ĐƠN HÀNG Yêu cầu xuất hóa đơn điện tử Transit Pickup Surcharge Ids Transit …" at bounding box center [299, 140] width 598 height 281
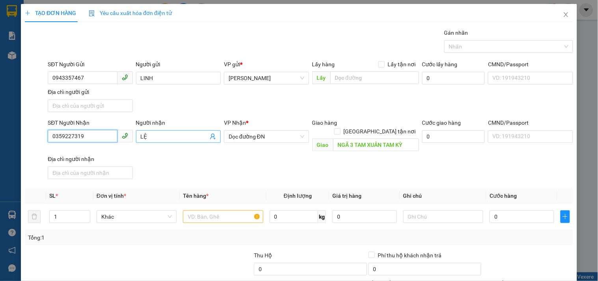
type input "0359227319"
click at [156, 138] on input "LỆ" at bounding box center [174, 136] width 67 height 9
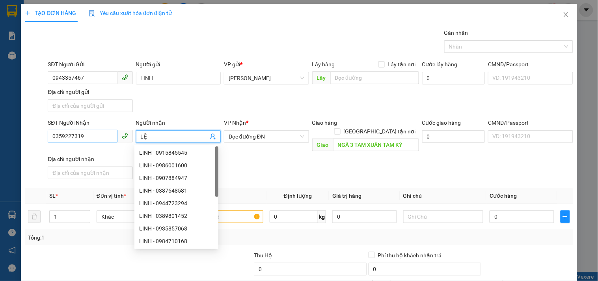
drag, startPoint x: 156, startPoint y: 138, endPoint x: 76, endPoint y: 141, distance: 79.3
click at [76, 141] on div "SĐT Người Nhận 0359227319 Người nhận LỆ VP Nhận * Dọc đường ĐN Giao hàng [GEOGR…" at bounding box center [310, 150] width 528 height 64
type input "THƯƠNG"
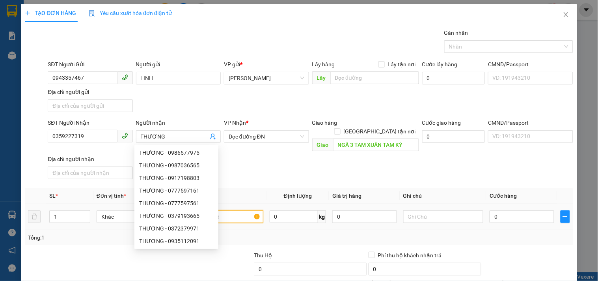
click at [232, 211] on input "text" at bounding box center [223, 216] width 80 height 13
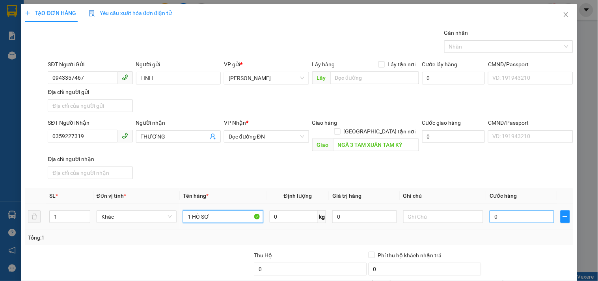
type input "1 HỒ SƠ"
type input "4"
type input "40"
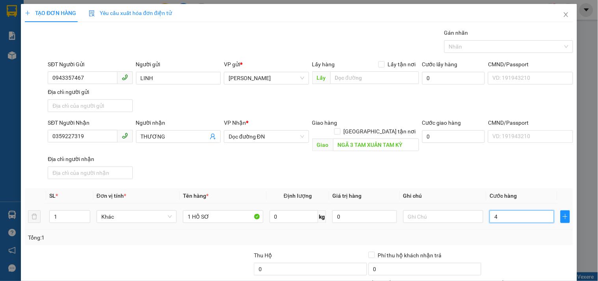
type input "40"
type input "40.000"
click at [526, 174] on div "Transit Pickup Surcharge Ids Transit Deliver Surcharge Ids Transit Deliver Surc…" at bounding box center [299, 184] width 548 height 312
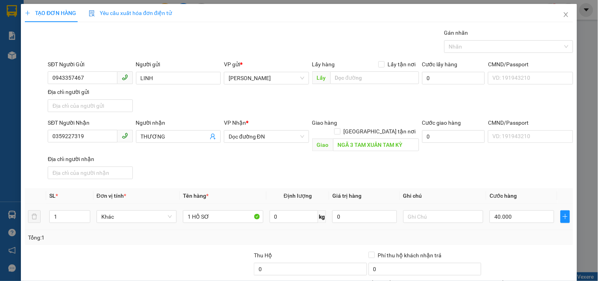
scroll to position [66, 0]
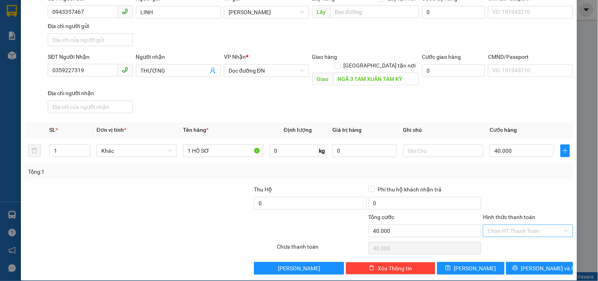
click at [525, 225] on input "Hình thức thanh toán" at bounding box center [524, 231] width 75 height 12
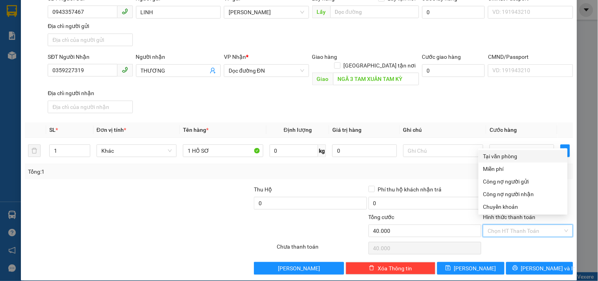
click at [519, 152] on div "Tại văn phòng" at bounding box center [523, 156] width 80 height 9
type input "0"
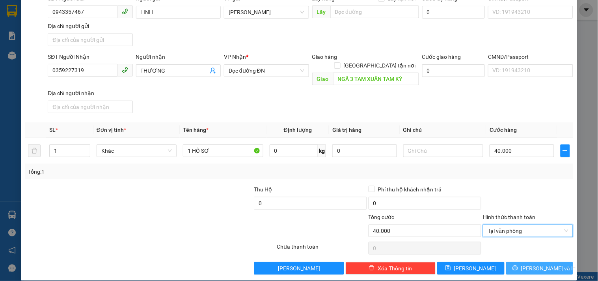
click at [515, 262] on button "[PERSON_NAME] và In" at bounding box center [539, 268] width 67 height 13
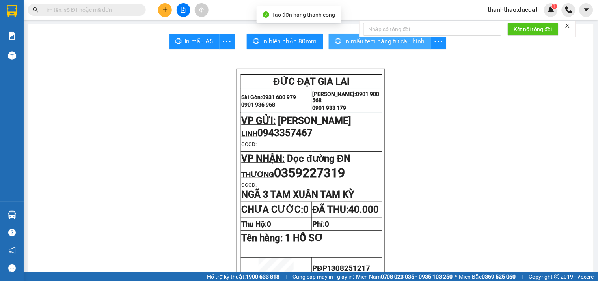
click at [363, 44] on span "In mẫu tem hàng tự cấu hình" at bounding box center [384, 41] width 80 height 10
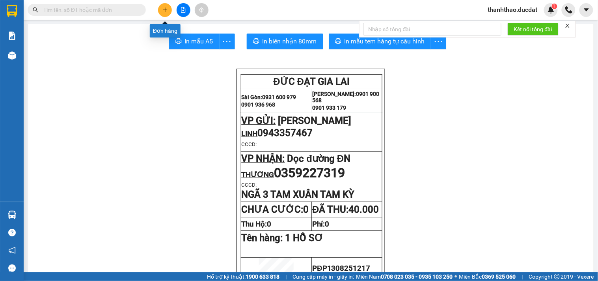
click at [162, 7] on button at bounding box center [165, 10] width 14 height 14
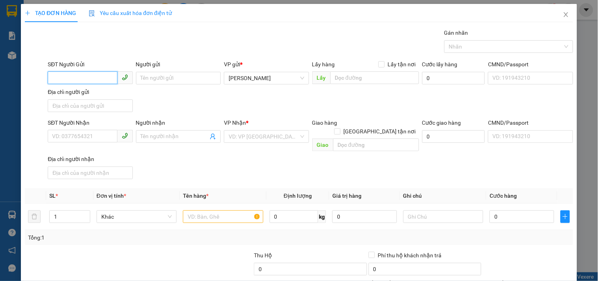
click at [88, 76] on input "SĐT Người Gửi" at bounding box center [82, 77] width 69 height 13
type input "0868922992"
click at [85, 95] on div "0868922992 - NK BIG" at bounding box center [89, 93] width 74 height 9
type input "NK BIG"
type input "02363608049"
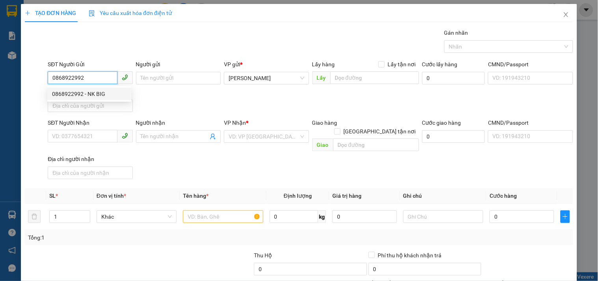
type input "TÀI"
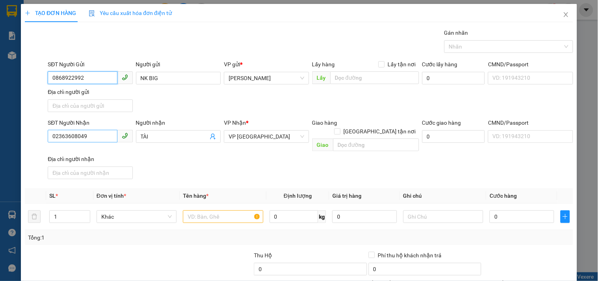
type input "0868922992"
drag, startPoint x: 100, startPoint y: 139, endPoint x: 0, endPoint y: 99, distance: 107.5
click at [0, 99] on div "TẠO ĐƠN HÀNG Yêu cầu xuất hóa đơn điện tử Transit Pickup Surcharge Ids Transit …" at bounding box center [299, 140] width 598 height 281
type input "0899922668"
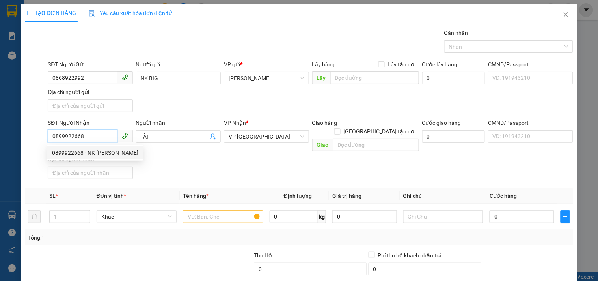
click at [73, 148] on div "0899922668 - NK [PERSON_NAME]" at bounding box center [95, 152] width 86 height 9
type input "NK [PERSON_NAME]"
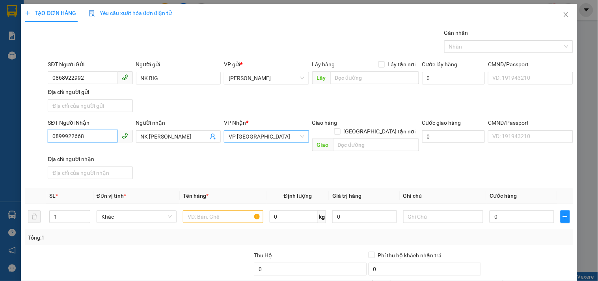
click at [266, 139] on span "VP [GEOGRAPHIC_DATA]" at bounding box center [266, 136] width 75 height 12
type input "0899922668"
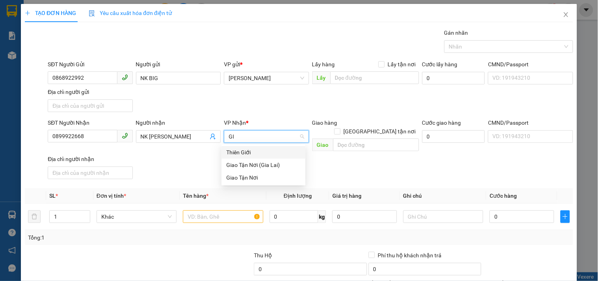
type input "GIA"
click at [265, 163] on div "Giao Tận Nơi" at bounding box center [263, 164] width 74 height 9
click at [371, 123] on div "Giao hàng [GEOGRAPHIC_DATA] tận nơi" at bounding box center [365, 122] width 107 height 9
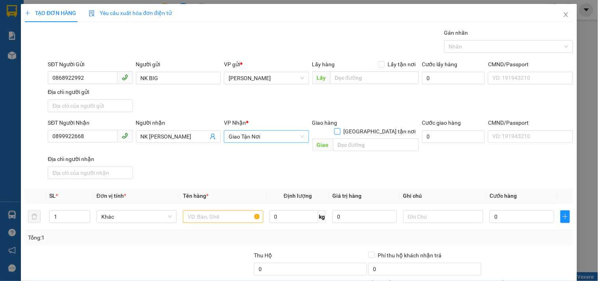
click at [340, 128] on input "[GEOGRAPHIC_DATA] tận nơi" at bounding box center [337, 131] width 6 height 6
checkbox input "true"
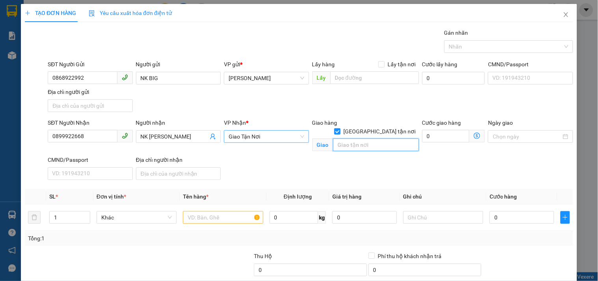
click at [370, 138] on input "text" at bounding box center [376, 144] width 86 height 13
type input "165 [PERSON_NAME].P22.[GEOGRAPHIC_DATA]"
click at [237, 213] on input "text" at bounding box center [223, 217] width 80 height 13
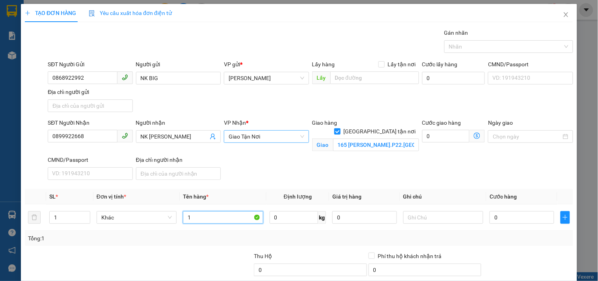
type input "1"
type input "2 T/GIẤY(HÀNG DỄ VỠ)CR"
type input "8"
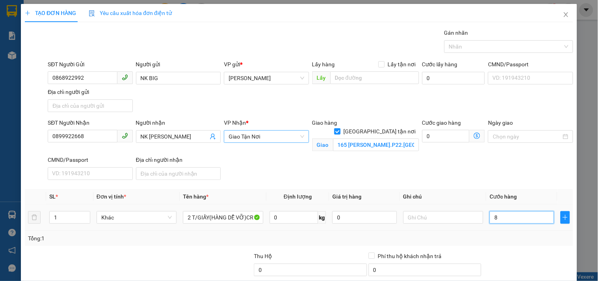
type input "80"
type input "800.000"
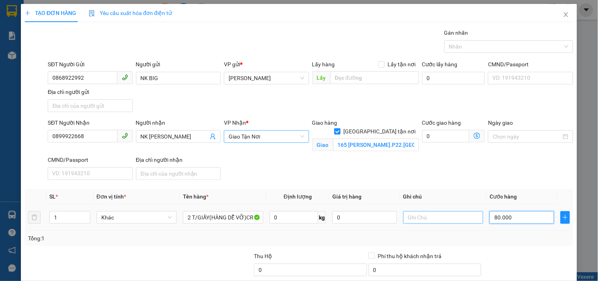
type input "800.000"
click at [444, 218] on input "00" at bounding box center [443, 217] width 80 height 13
type input "0000000000000000000000000000000000000000000000"
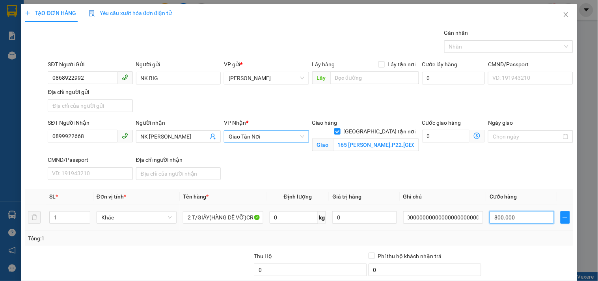
scroll to position [0, 0]
click at [527, 214] on input "800.000" at bounding box center [521, 217] width 65 height 13
type input "8"
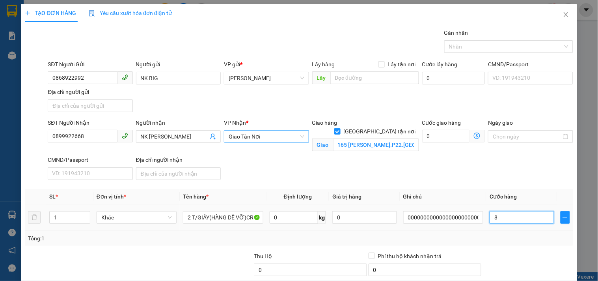
type input "80"
type input "800"
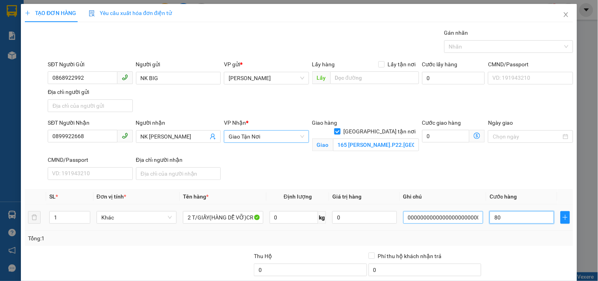
type input "800"
type input "8.000"
type input "8.000.000"
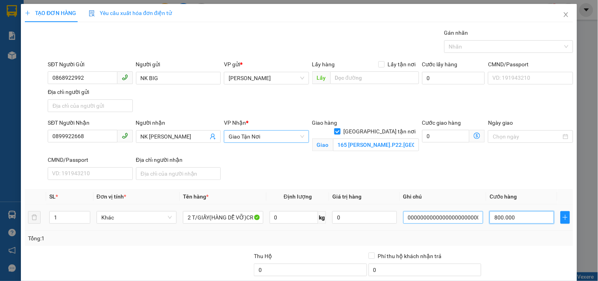
type input "8.000.000"
type input "80.000.000"
click at [462, 218] on input "00000000000000000000000000000000000000000000000" at bounding box center [443, 217] width 80 height 13
type input "000000000000000000000000000000000000000000000000000"
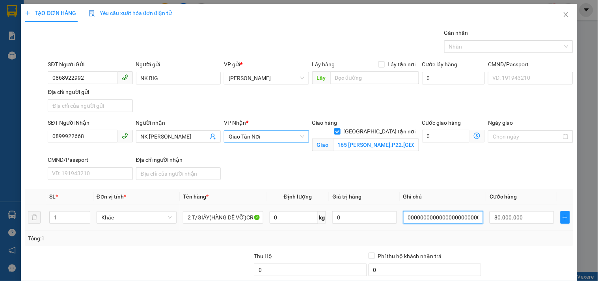
type input "80.000.000"
click at [462, 218] on input "000" at bounding box center [443, 217] width 80 height 13
type input "0000000000000000000"
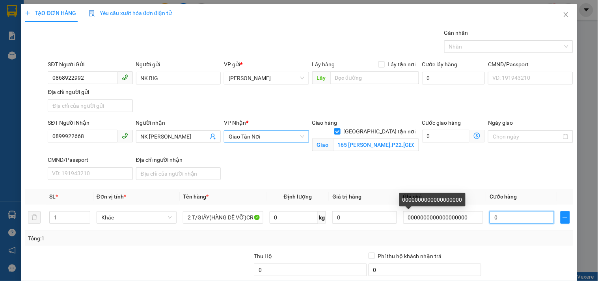
type input "00"
type input "0"
drag, startPoint x: 525, startPoint y: 217, endPoint x: 250, endPoint y: 241, distance: 275.3
click at [286, 245] on div "SL * Đơn vị tính * Tên hàng * Định lượng Giá trị hàng Ghi chú Cước hàng 1 Khác …" at bounding box center [299, 217] width 548 height 57
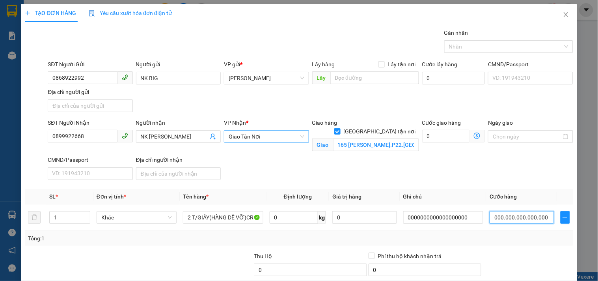
type input "0.000.000.000.000.008"
type input "8"
type input "00.000.000.000.000.080"
type input "80"
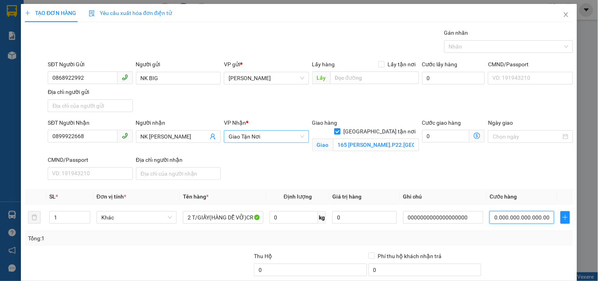
type input "80"
click at [526, 219] on input "00.000.000.000.000.080" at bounding box center [521, 217] width 65 height 13
type input "8"
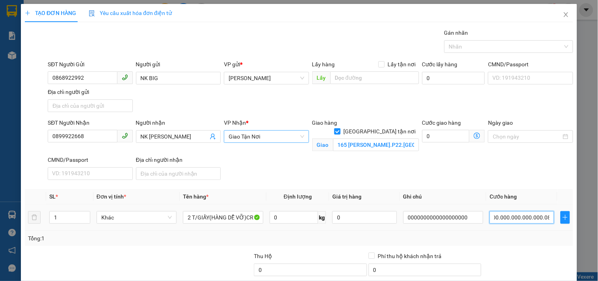
type input "8"
type input "80"
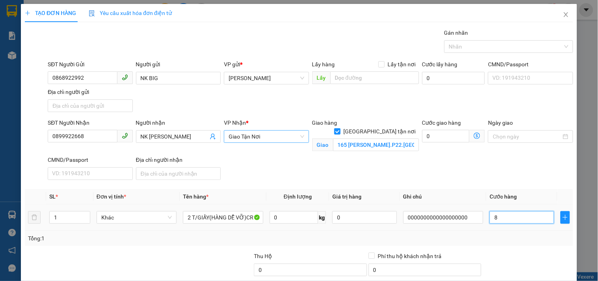
type input "80"
type input "80.000"
click at [465, 215] on input "0000000000000000000" at bounding box center [443, 217] width 80 height 13
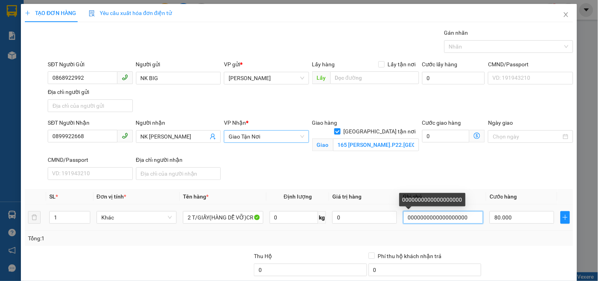
click at [465, 215] on input "0000000000000000000" at bounding box center [443, 217] width 80 height 13
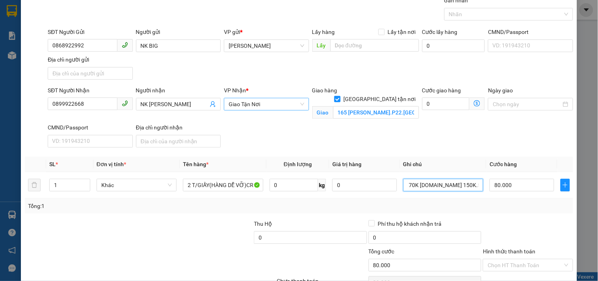
scroll to position [76, 0]
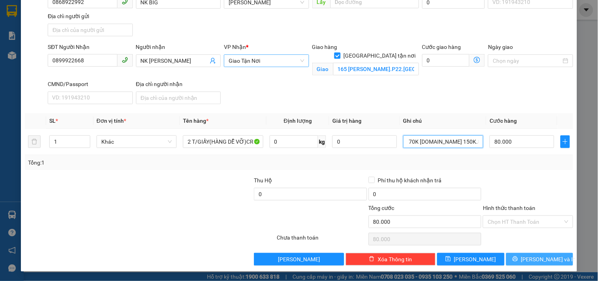
type input "GTN 70K [DOMAIN_NAME] 150K.5389-60707"
click at [528, 259] on span "[PERSON_NAME] và In" at bounding box center [548, 259] width 55 height 9
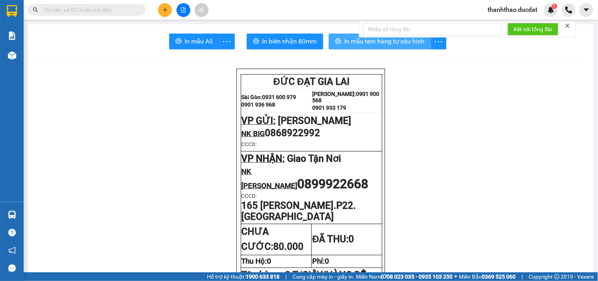
click at [345, 36] on button "In mẫu tem hàng tự cấu hình" at bounding box center [380, 41] width 102 height 16
click at [167, 3] on button at bounding box center [165, 10] width 14 height 14
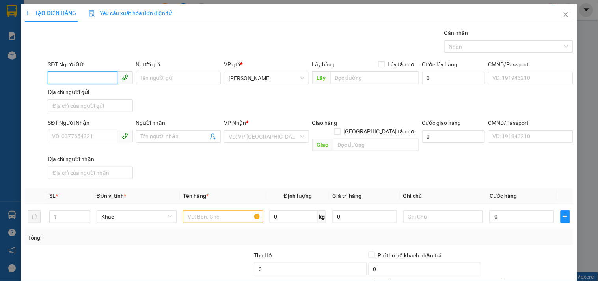
click at [61, 81] on input "SĐT Người Gửi" at bounding box center [82, 77] width 69 height 13
type input "0396469551"
click at [92, 96] on div "0396469551" at bounding box center [89, 93] width 74 height 9
type input "0982103555"
type input "0396469551"
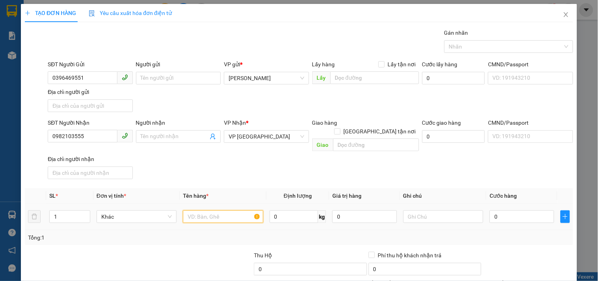
click at [221, 210] on input "text" at bounding box center [223, 216] width 80 height 13
type input "1 XỐP"
click at [506, 210] on input "0" at bounding box center [521, 216] width 65 height 13
type input "4"
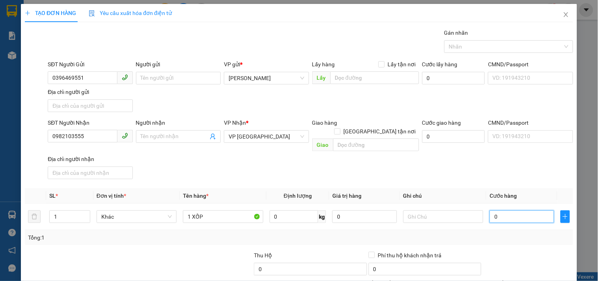
type input "4"
type input "40"
type input "40.000"
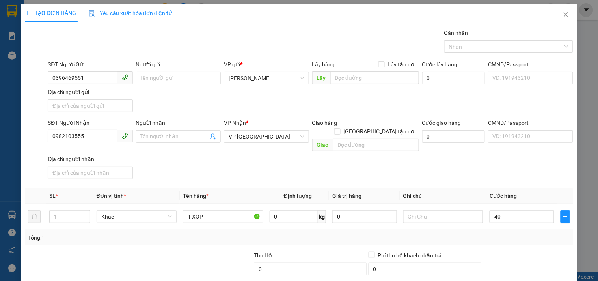
type input "40.000"
click at [510, 170] on div "SĐT Người Nhận 0982103555 Người nhận Tên người nhận VP Nhận * VP [GEOGRAPHIC_DA…" at bounding box center [310, 150] width 528 height 64
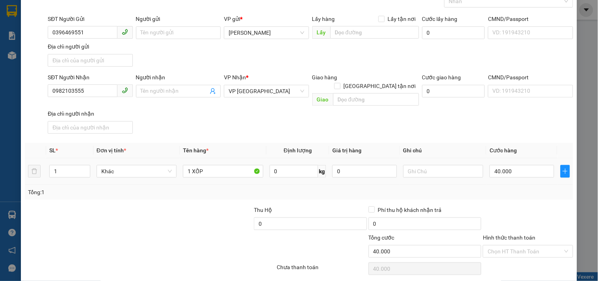
scroll to position [66, 0]
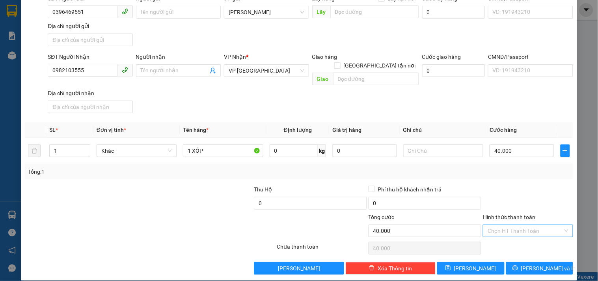
click at [521, 225] on input "Hình thức thanh toán" at bounding box center [524, 231] width 75 height 12
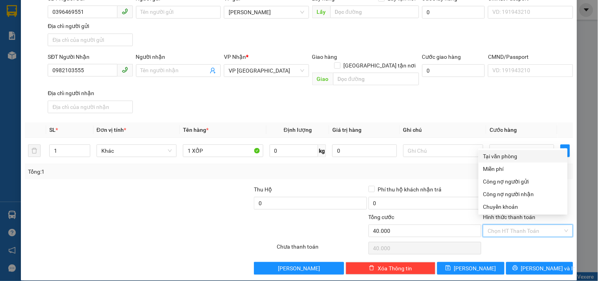
click at [506, 153] on div "Tại văn phòng" at bounding box center [523, 156] width 80 height 9
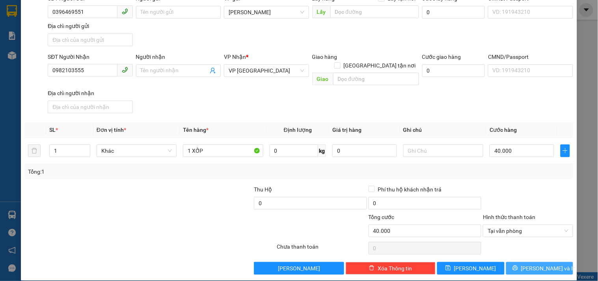
click at [518, 265] on icon "printer" at bounding box center [515, 268] width 6 height 6
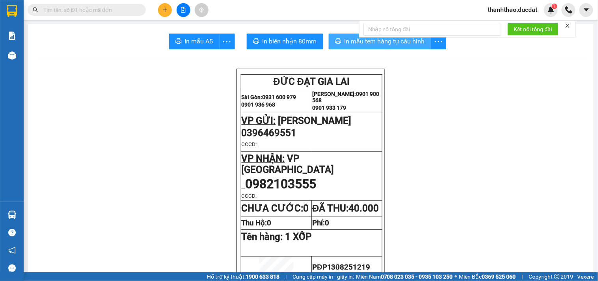
click at [370, 43] on span "In mẫu tem hàng tự cấu hình" at bounding box center [384, 41] width 80 height 10
